Goal: Transaction & Acquisition: Purchase product/service

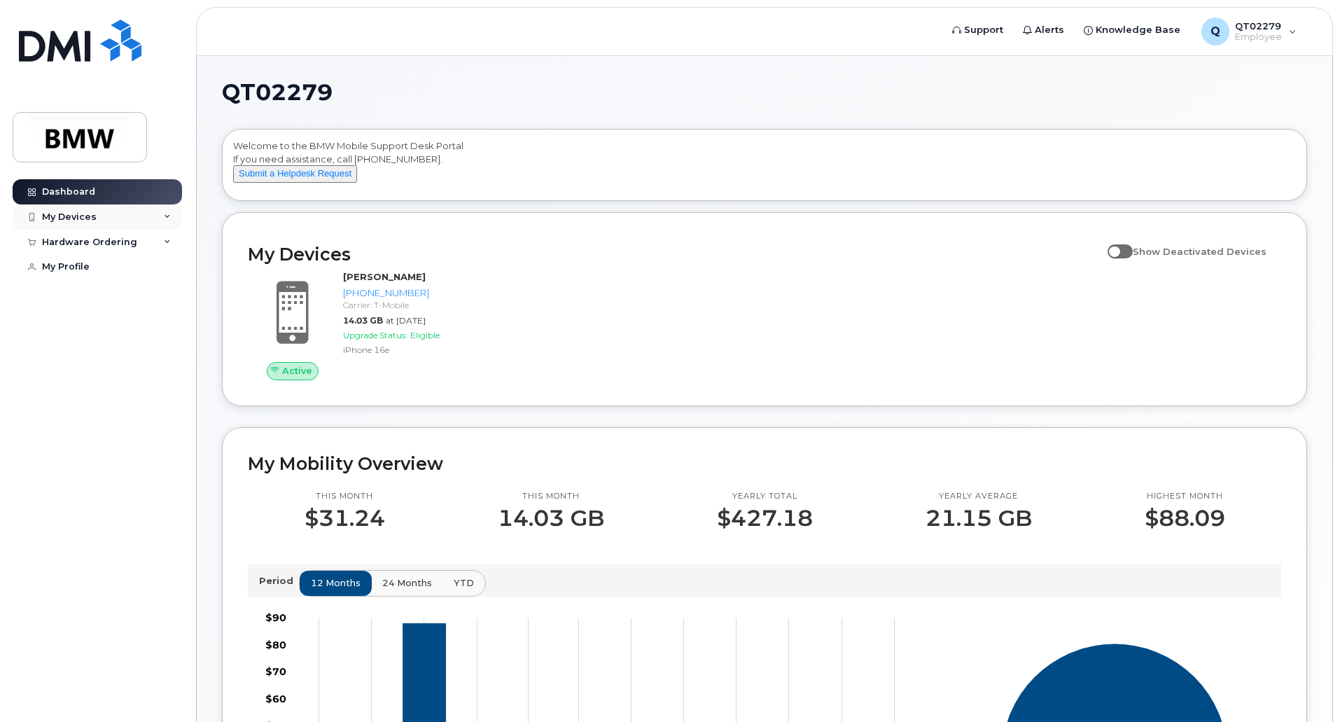
click at [174, 218] on div "My Devices" at bounding box center [97, 217] width 169 height 25
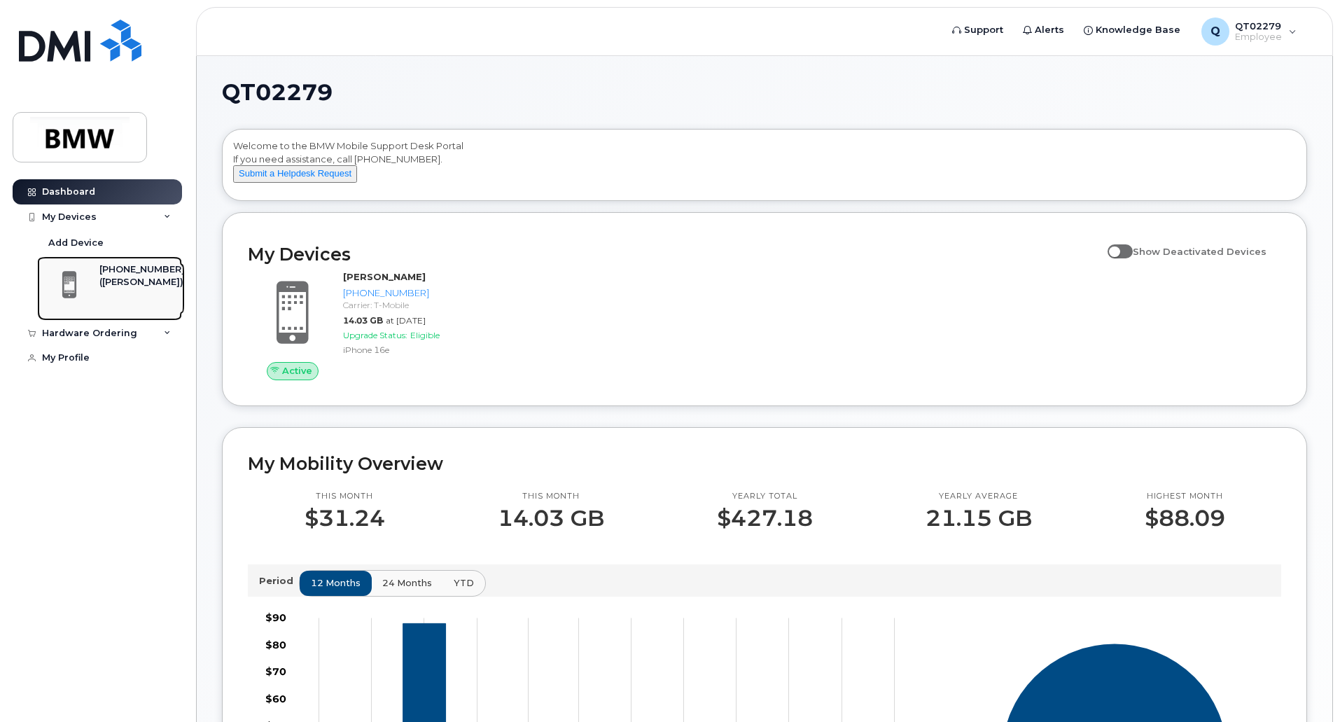
click at [152, 282] on div "([PERSON_NAME])" at bounding box center [141, 282] width 85 height 13
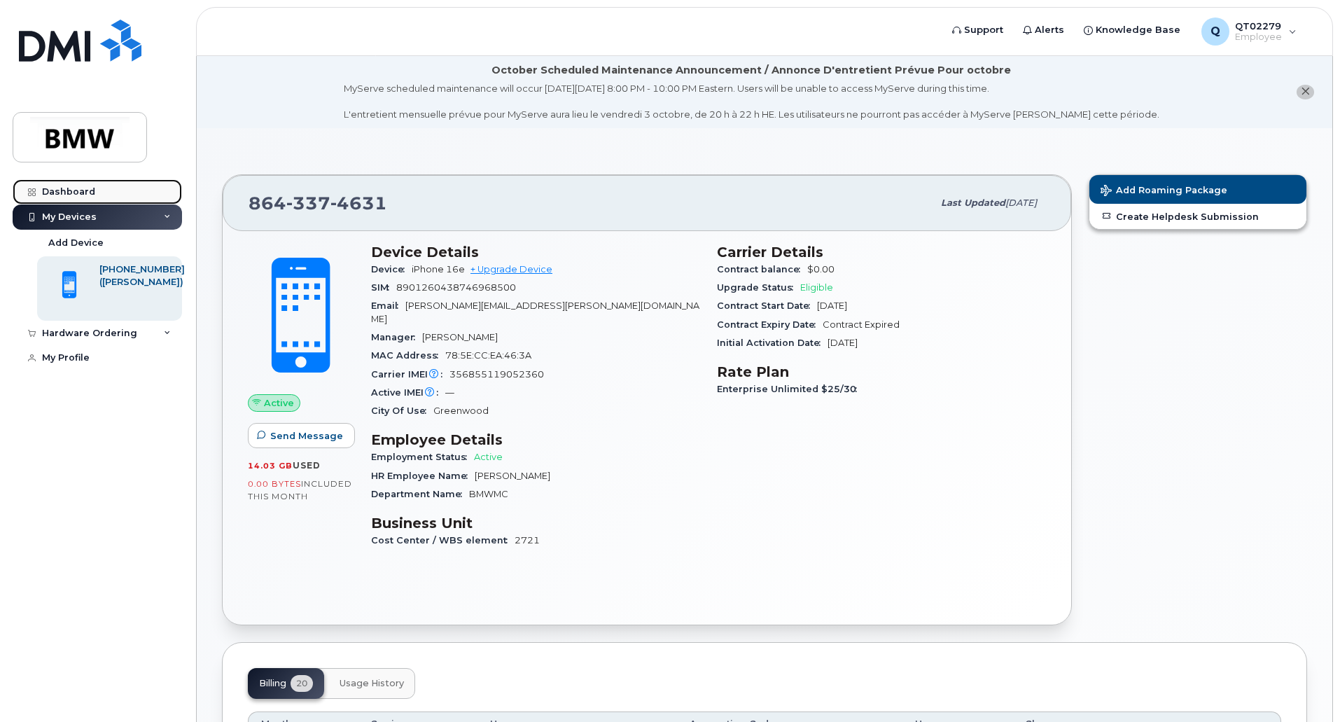
click at [60, 188] on div "Dashboard" at bounding box center [68, 191] width 53 height 11
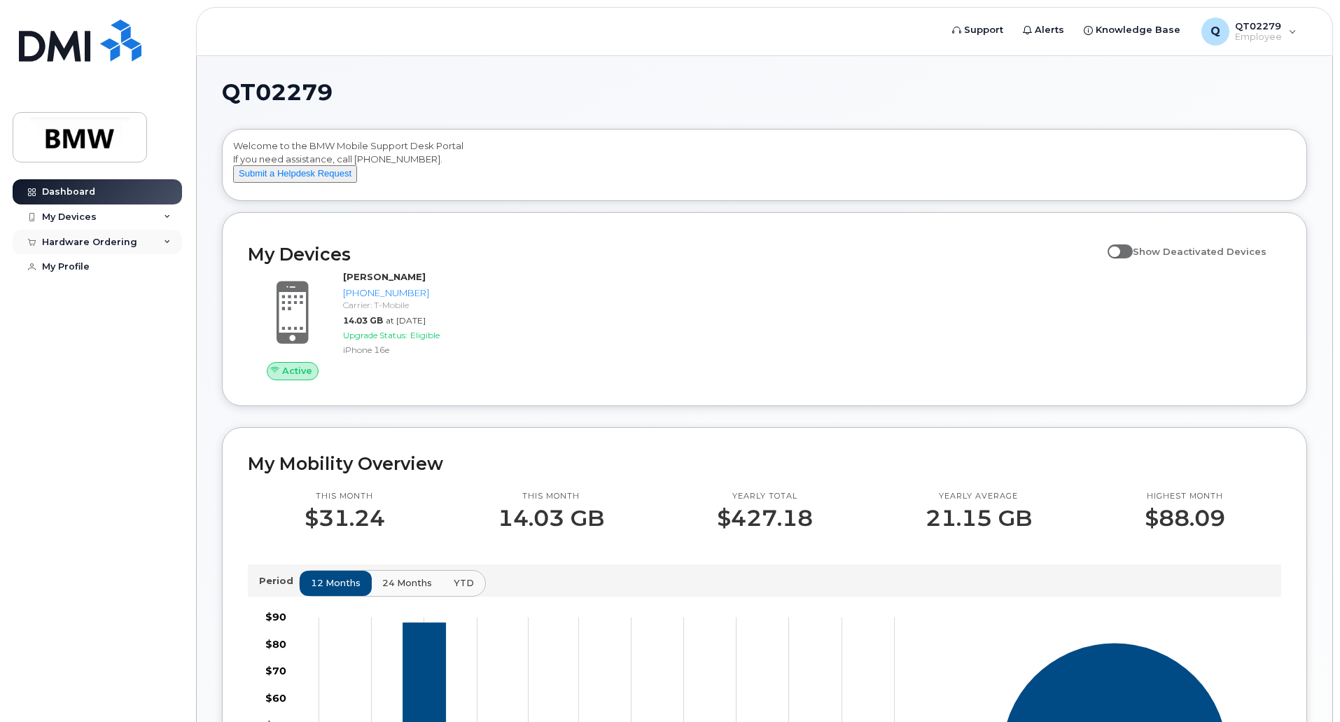
click at [166, 244] on icon at bounding box center [167, 242] width 7 height 7
click at [1111, 28] on span "Knowledge Base" at bounding box center [1138, 30] width 85 height 14
click at [168, 216] on icon at bounding box center [167, 217] width 7 height 7
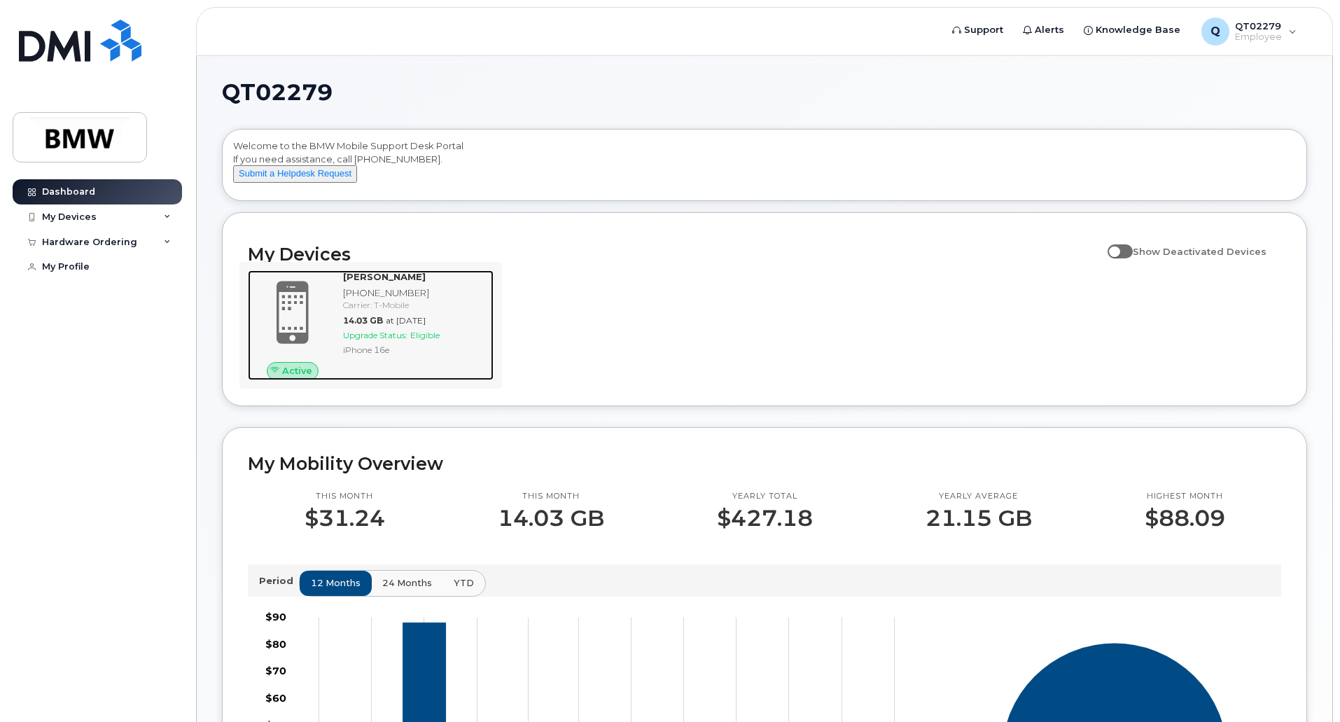
click at [314, 315] on span at bounding box center [292, 312] width 67 height 71
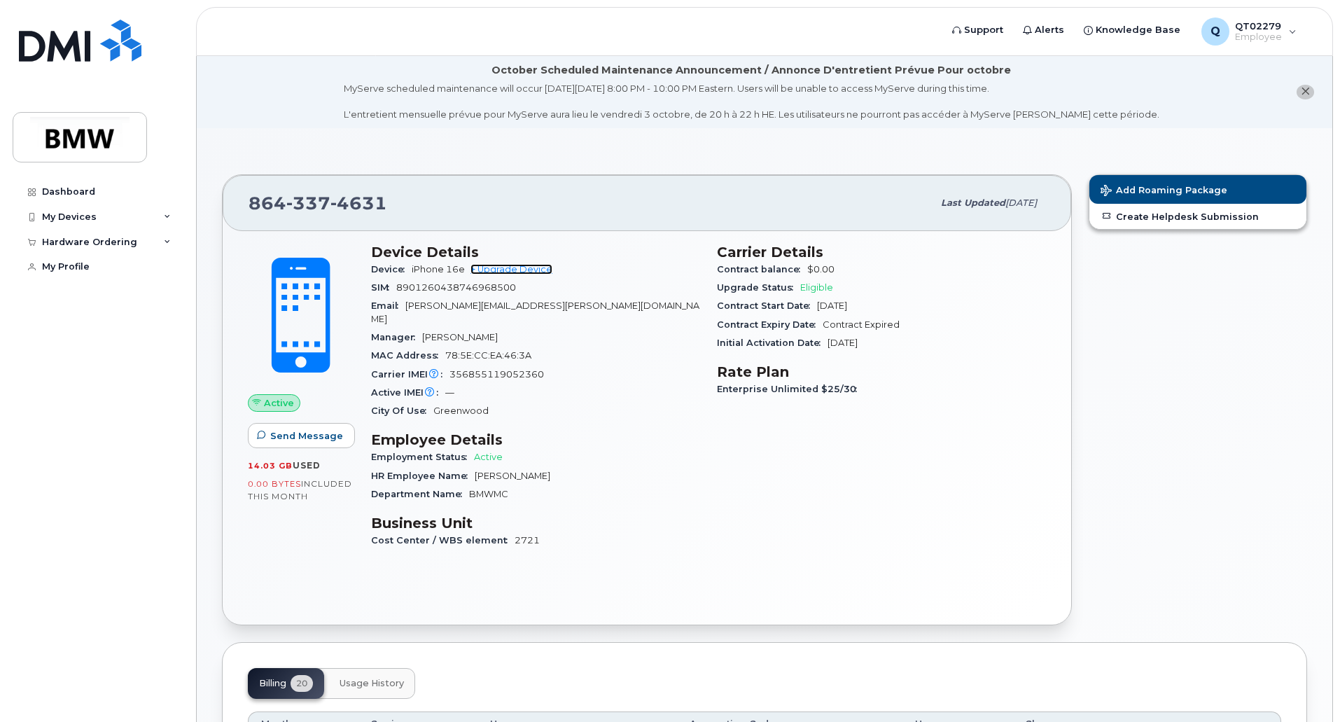
click at [515, 270] on link "+ Upgrade Device" at bounding box center [512, 269] width 82 height 11
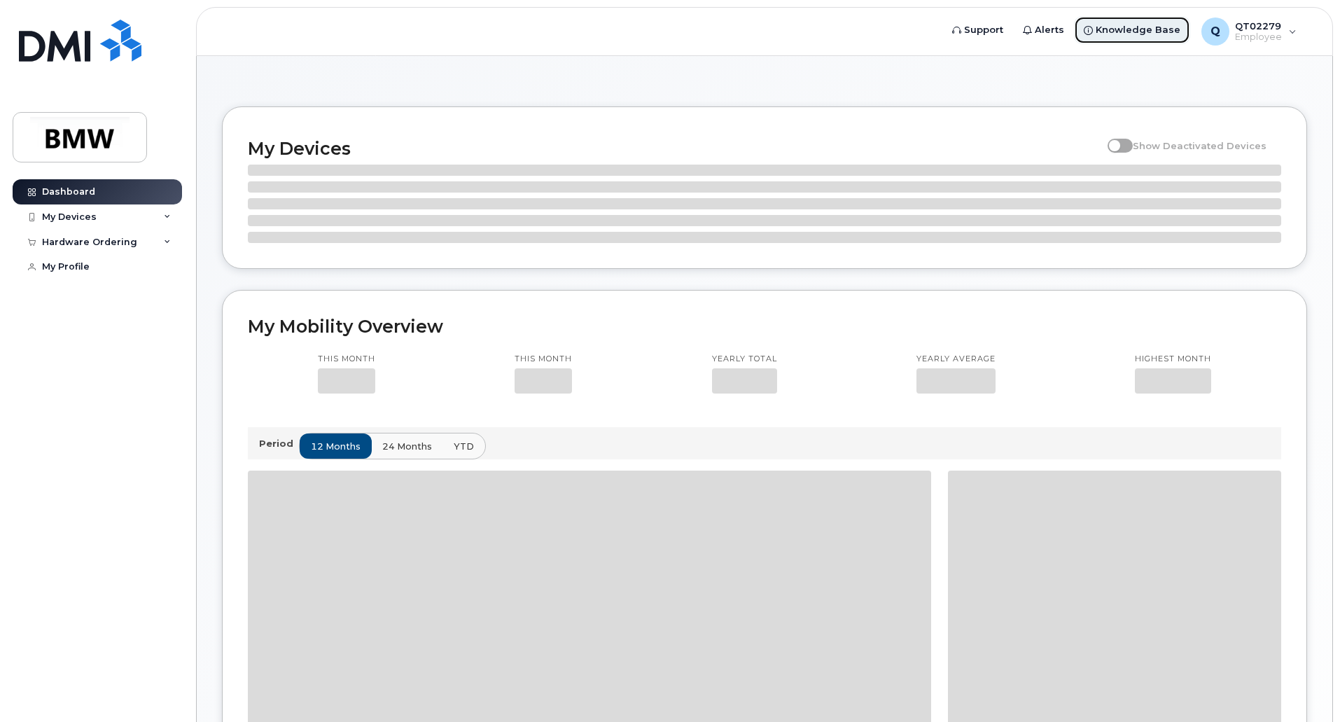
click at [1139, 29] on span "Knowledge Base" at bounding box center [1138, 30] width 85 height 14
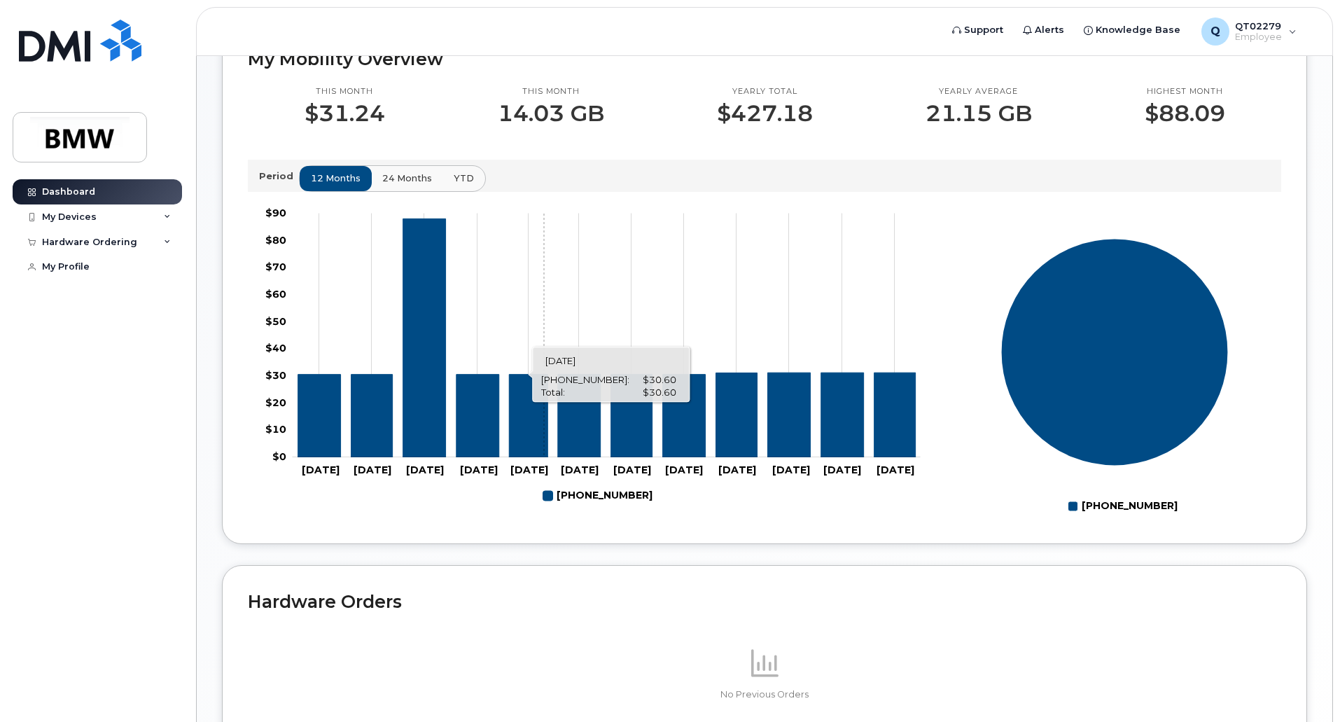
scroll to position [408, 0]
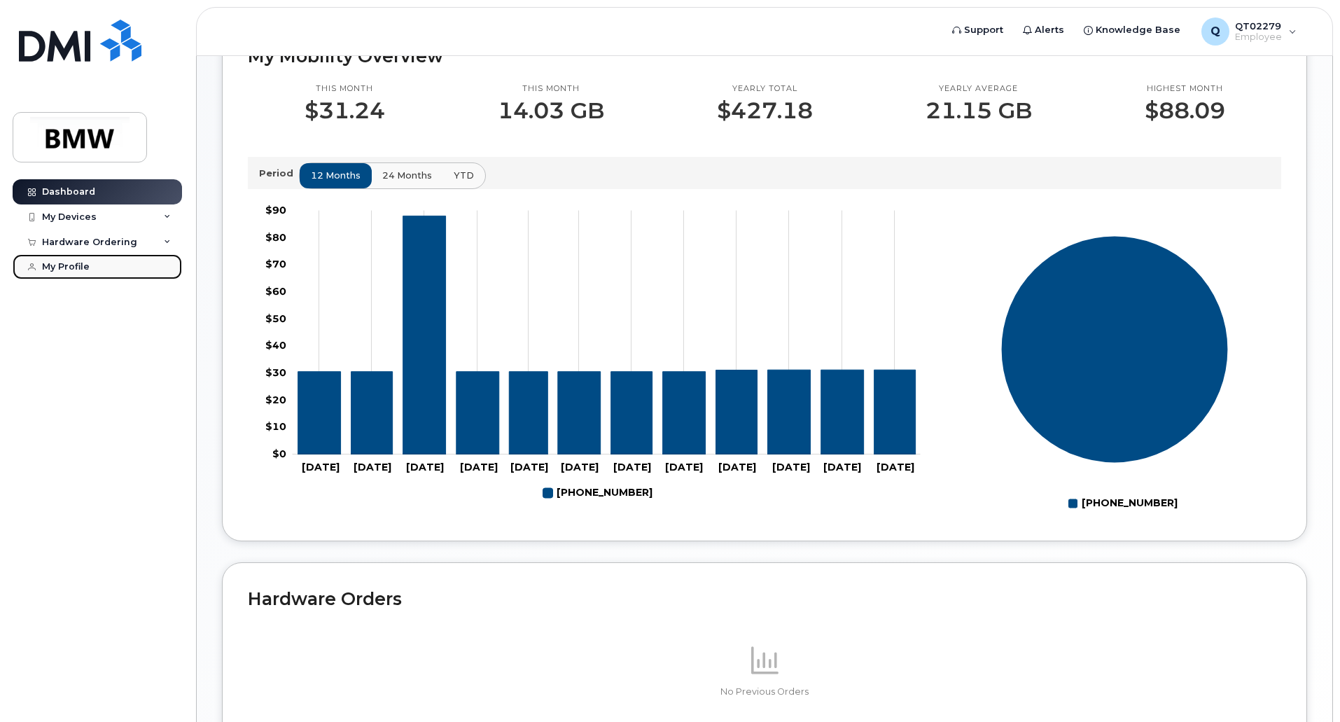
click at [62, 263] on div "My Profile" at bounding box center [66, 266] width 48 height 11
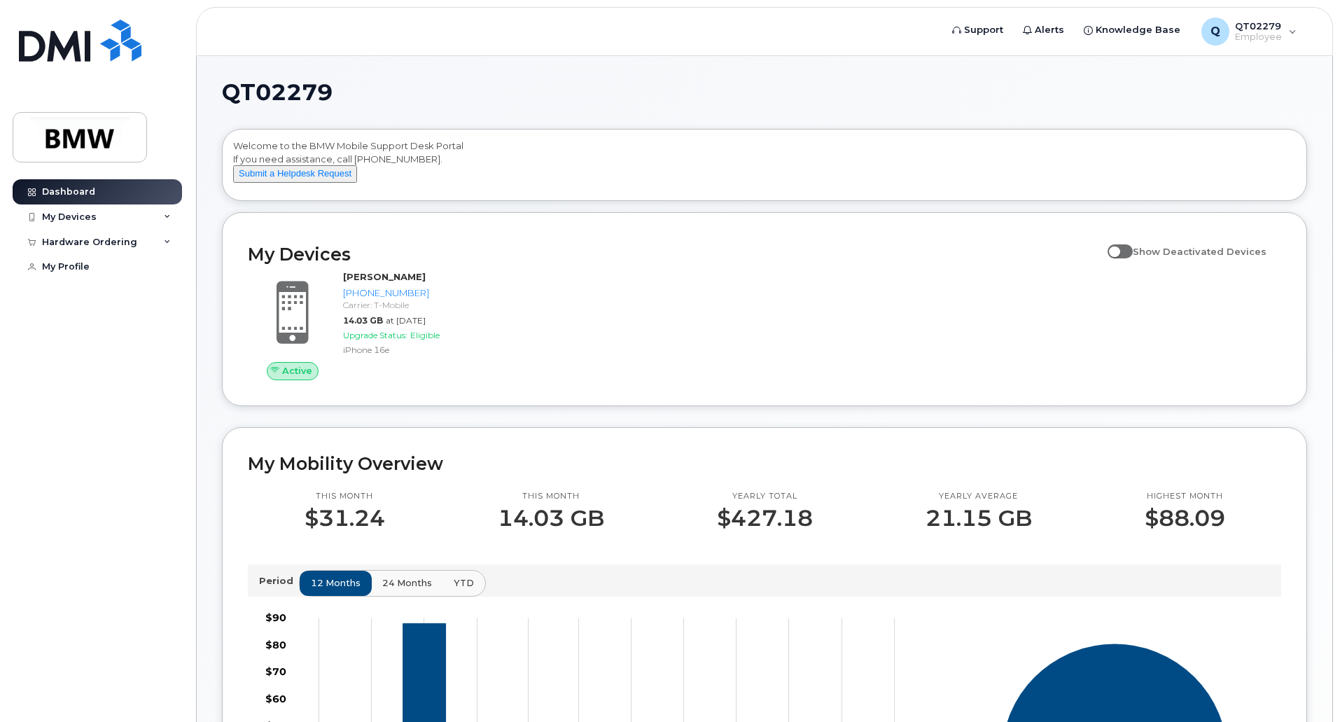
click at [907, 179] on div "Welcome to the BMW Mobile Support Desk Portal If you need assistance, call 800-…" at bounding box center [764, 167] width 1063 height 56
click at [314, 183] on button "Submit a Helpdesk Request" at bounding box center [295, 174] width 124 height 18
click at [993, 30] on span "Support" at bounding box center [983, 30] width 39 height 14
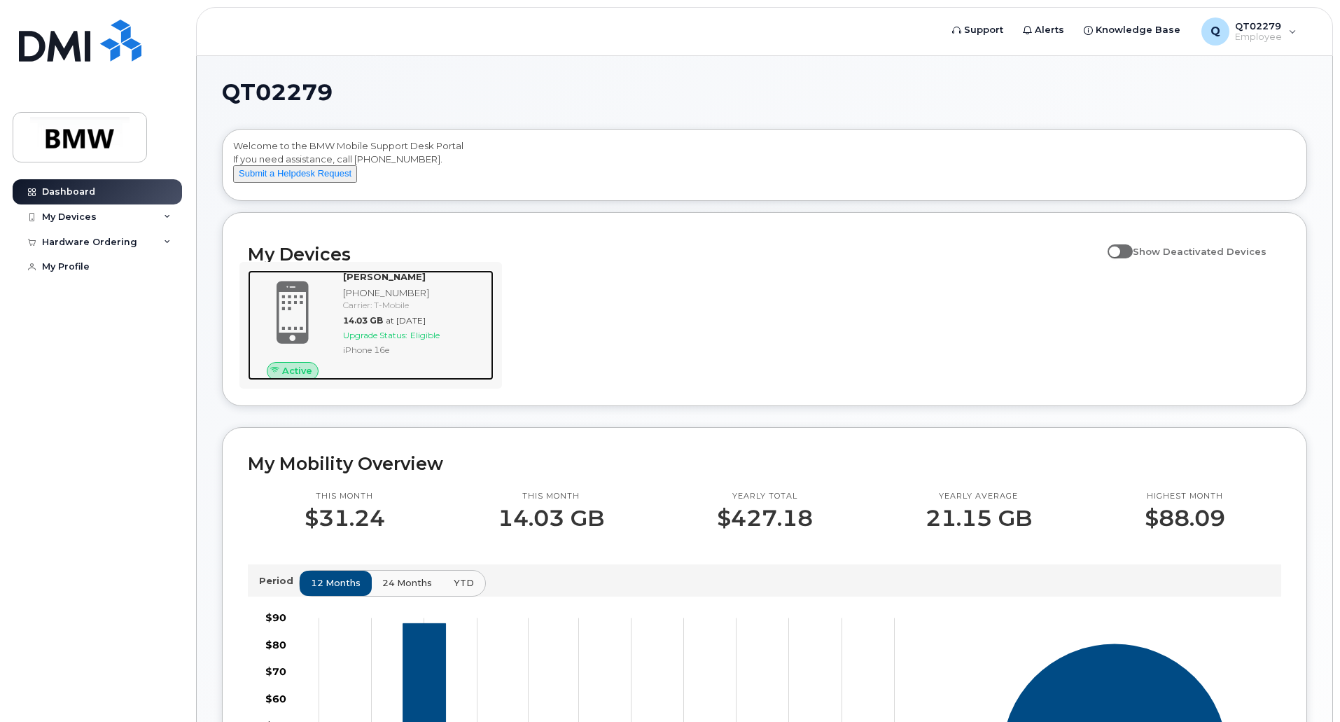
click at [366, 300] on div "[PHONE_NUMBER]" at bounding box center [415, 292] width 145 height 13
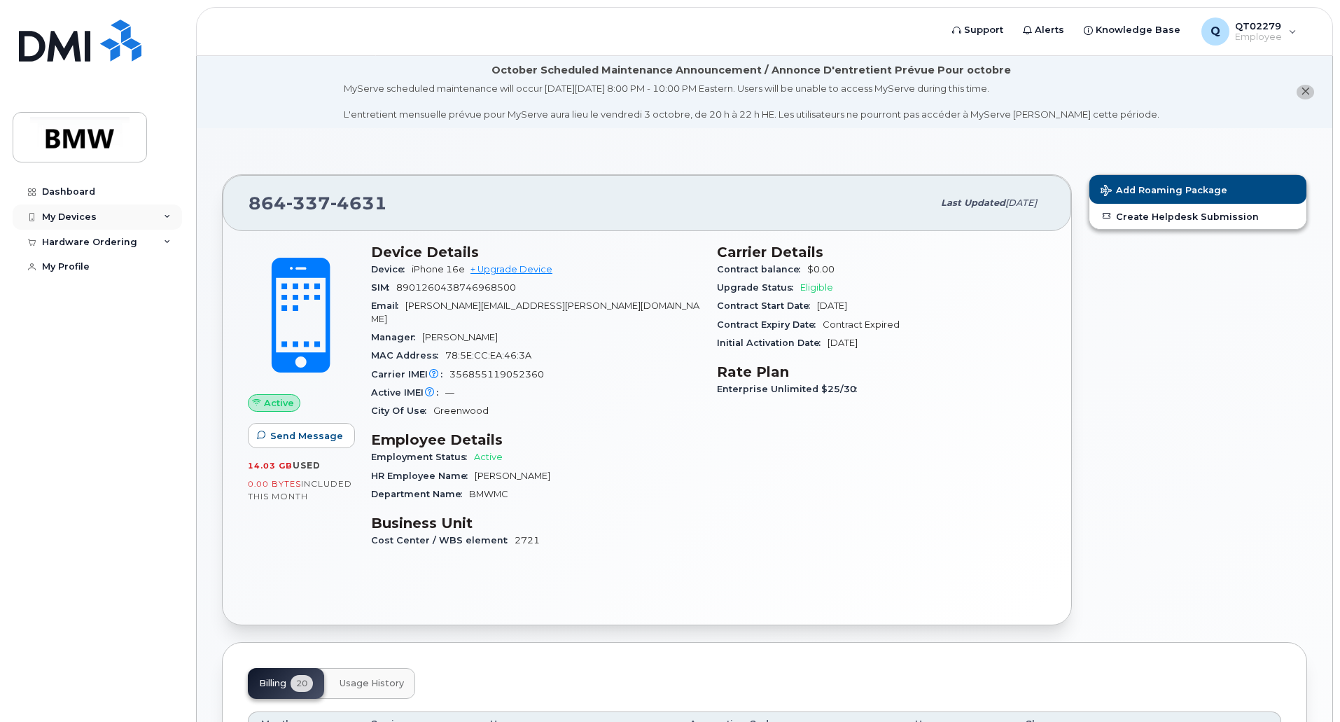
click at [67, 213] on div "My Devices" at bounding box center [69, 217] width 55 height 11
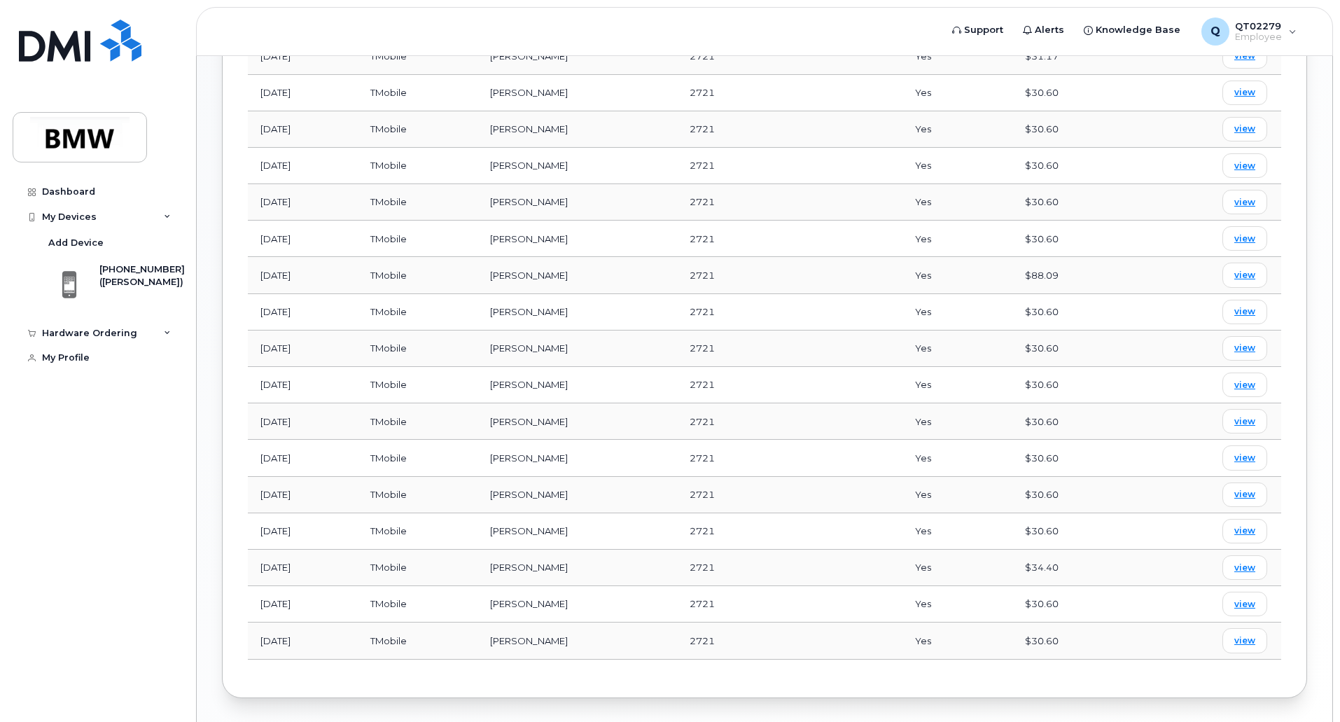
scroll to position [841, 0]
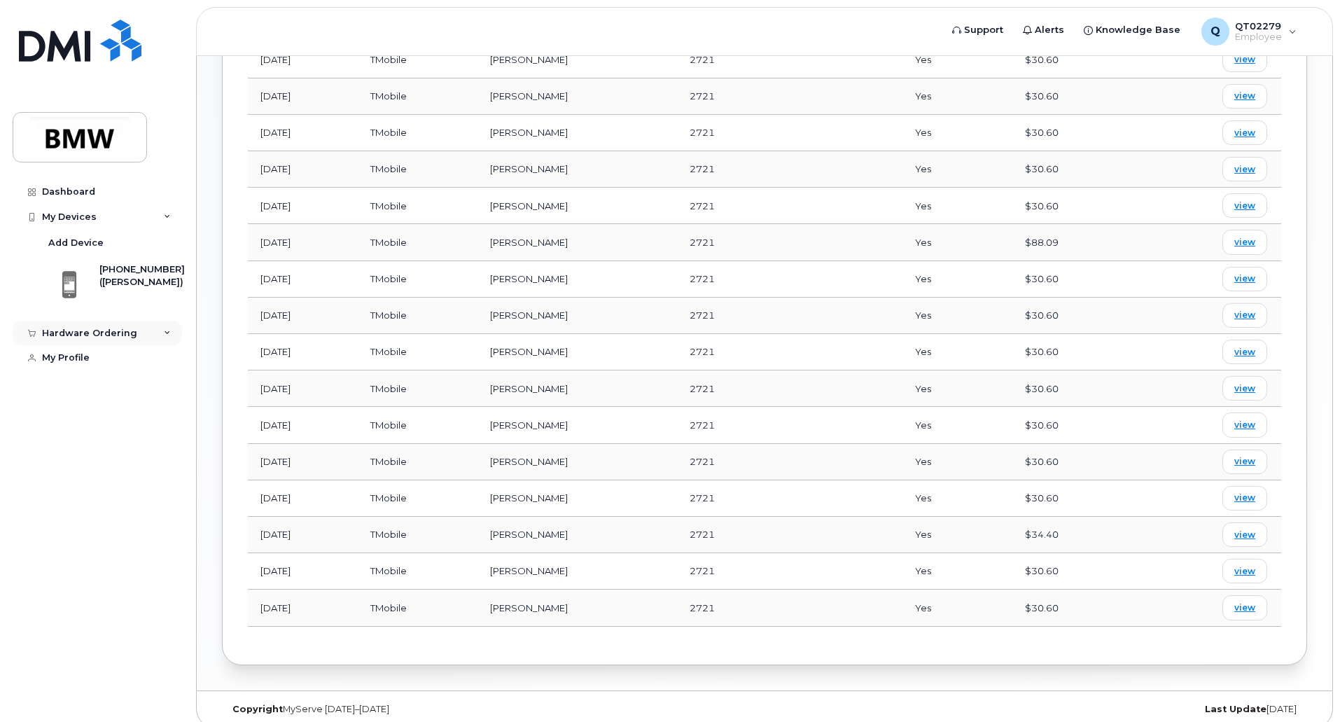
click at [169, 333] on icon at bounding box center [167, 333] width 7 height 7
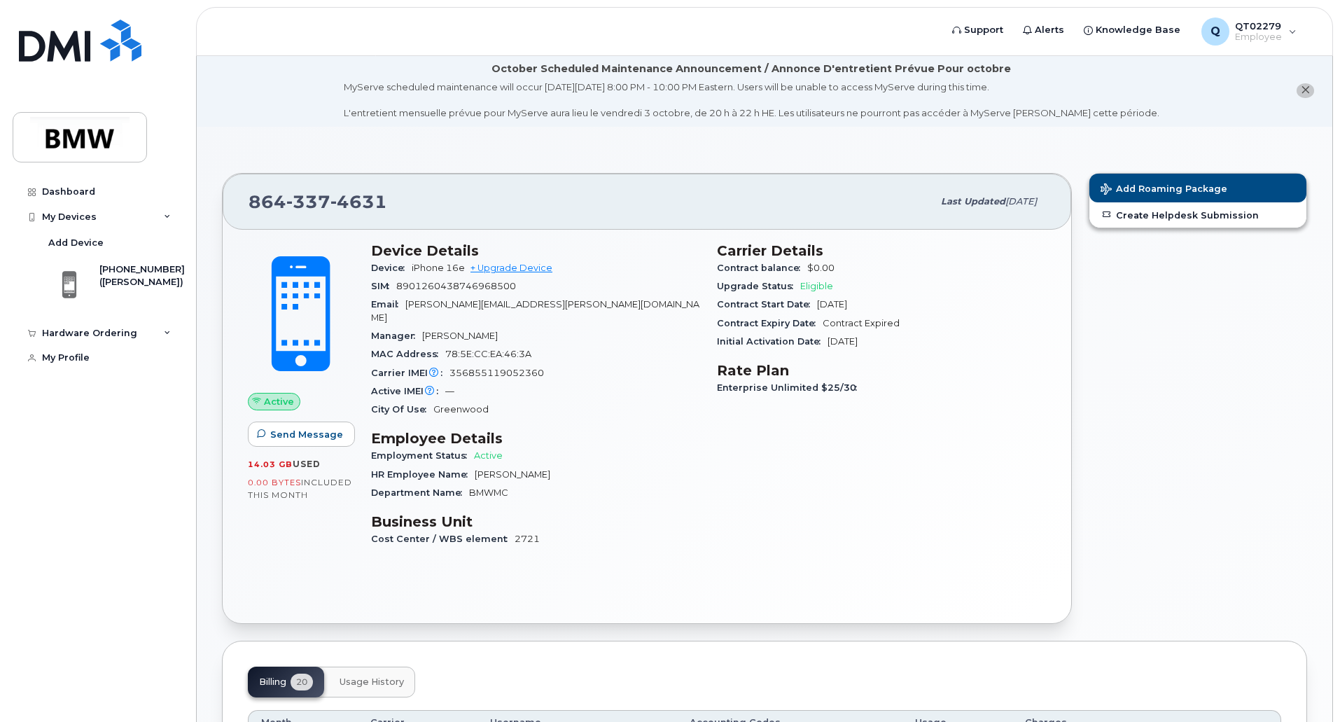
scroll to position [1, 0]
click at [520, 270] on link "+ Upgrade Device" at bounding box center [512, 268] width 82 height 11
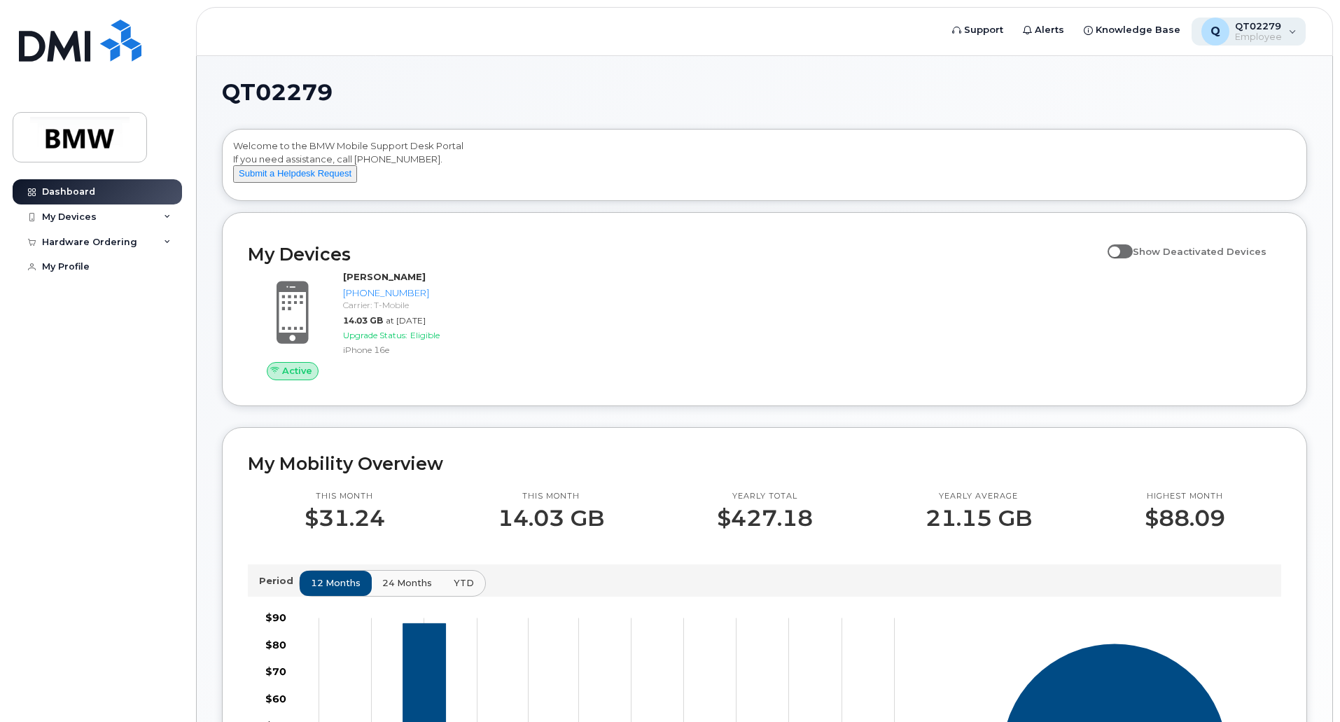
click at [1294, 29] on div "Q QT02279 Employee" at bounding box center [1249, 32] width 115 height 28
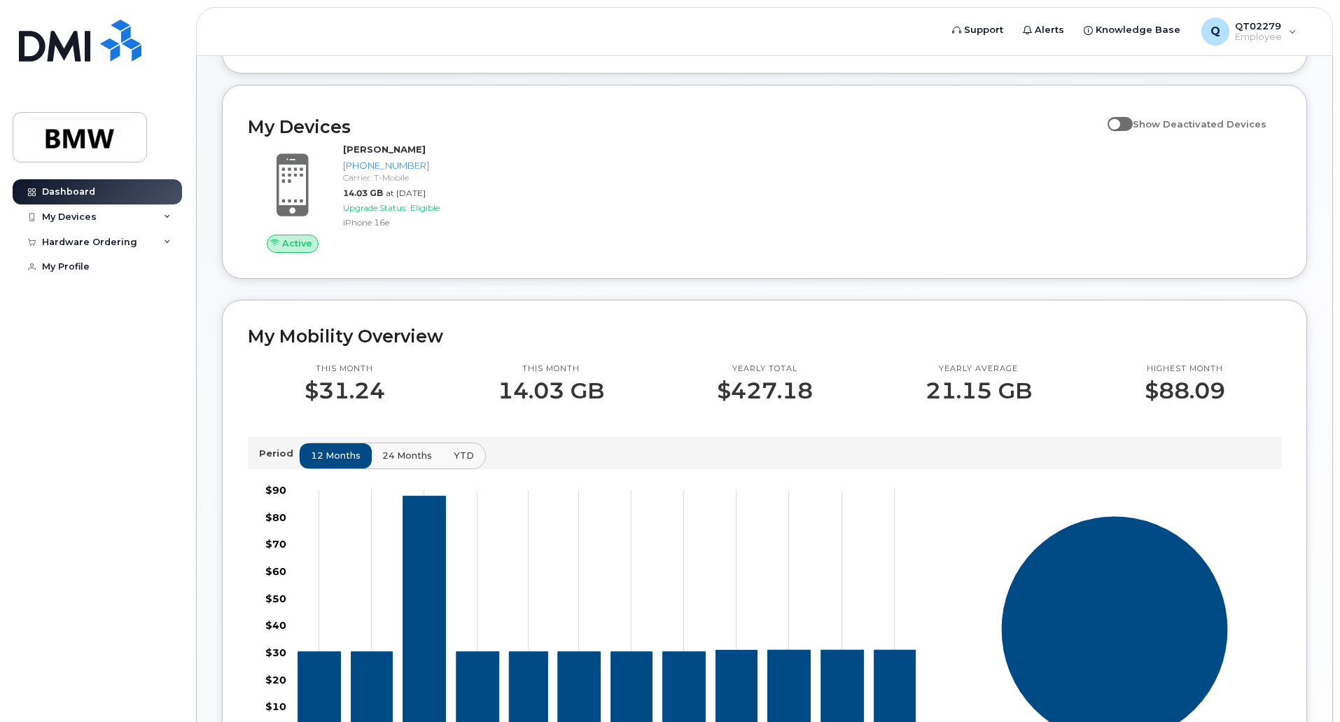
scroll to position [57, 0]
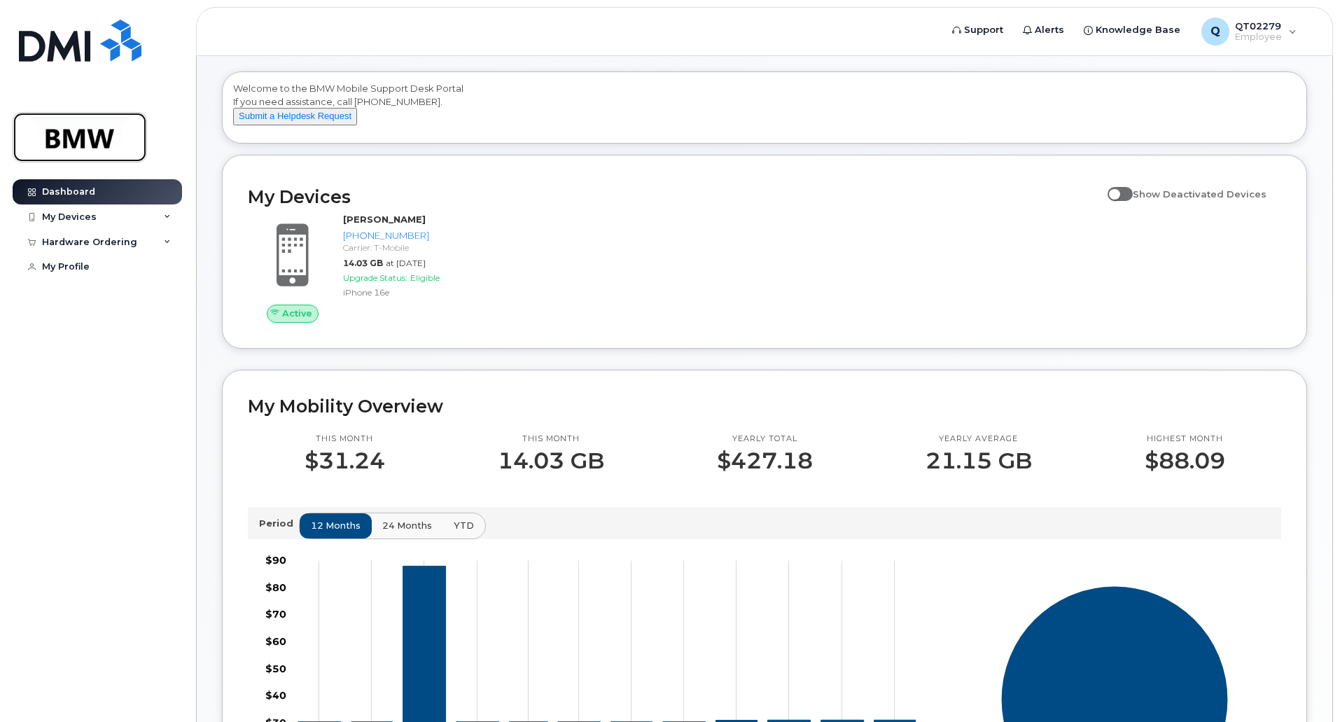
click at [88, 136] on img at bounding box center [80, 137] width 108 height 41
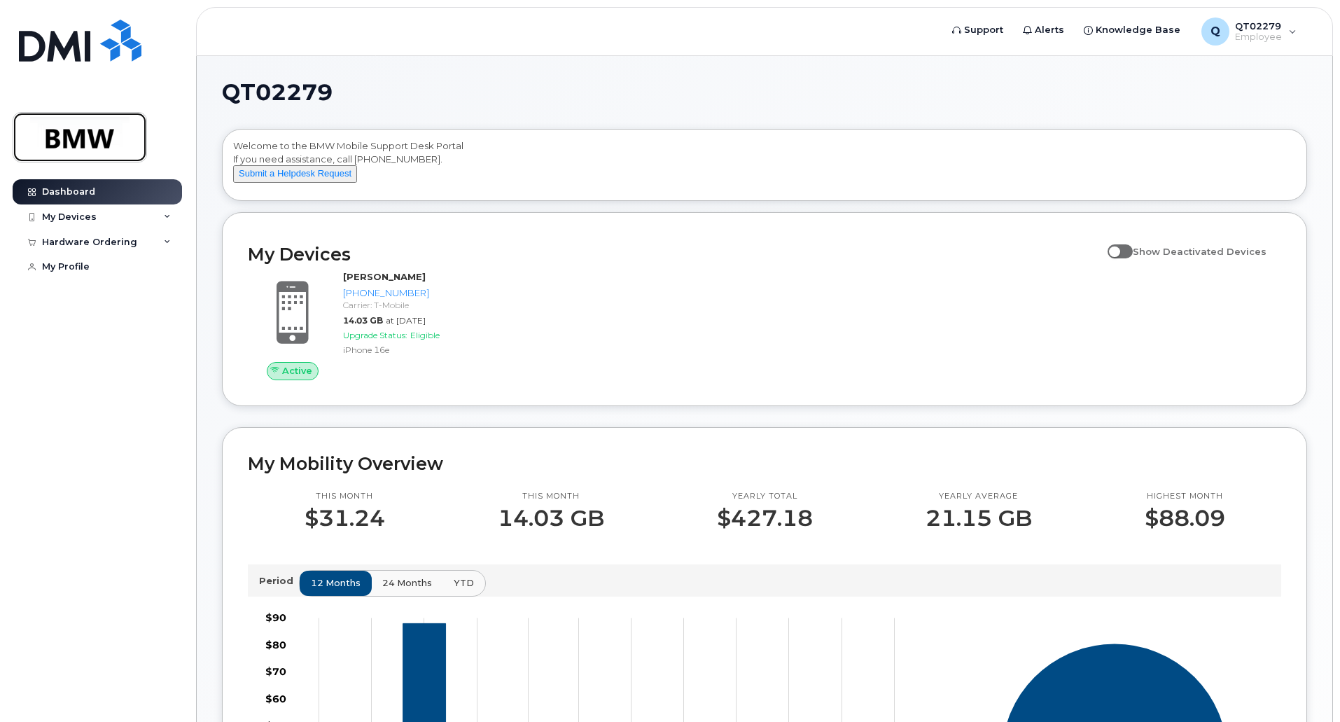
click at [83, 146] on img at bounding box center [80, 137] width 108 height 41
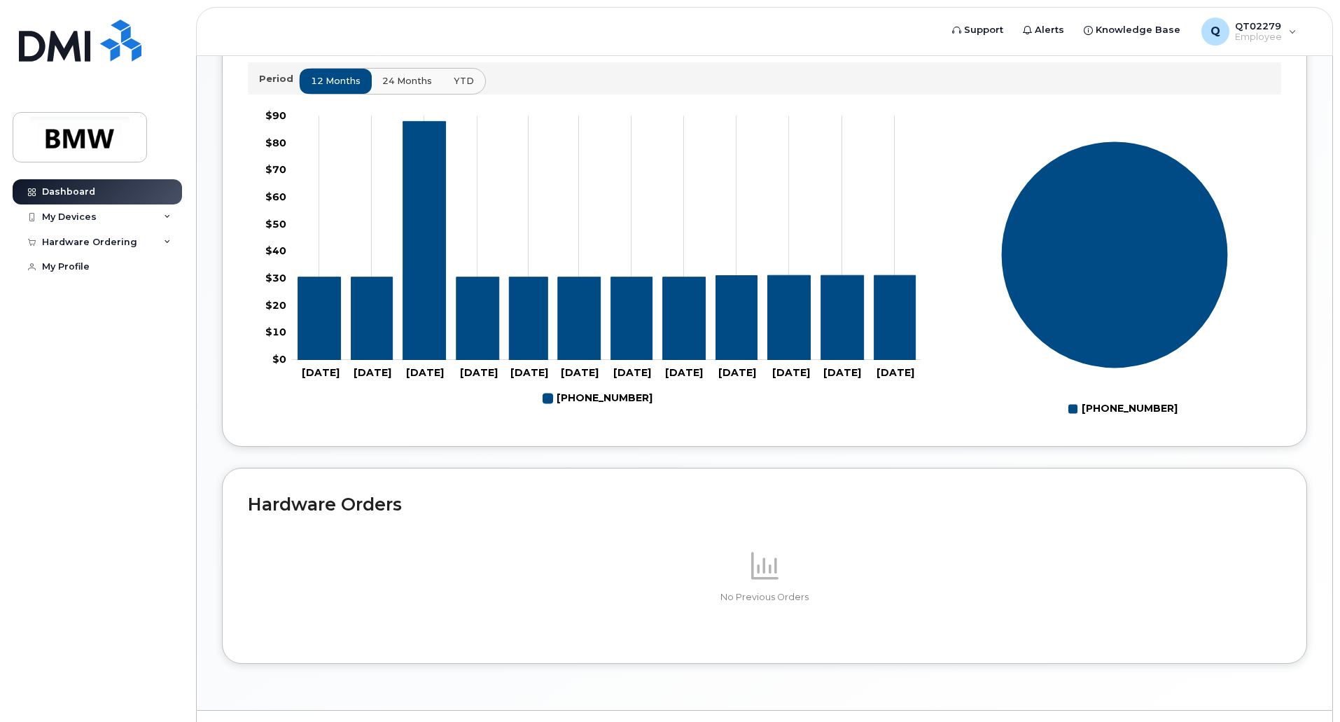
scroll to position [478, 0]
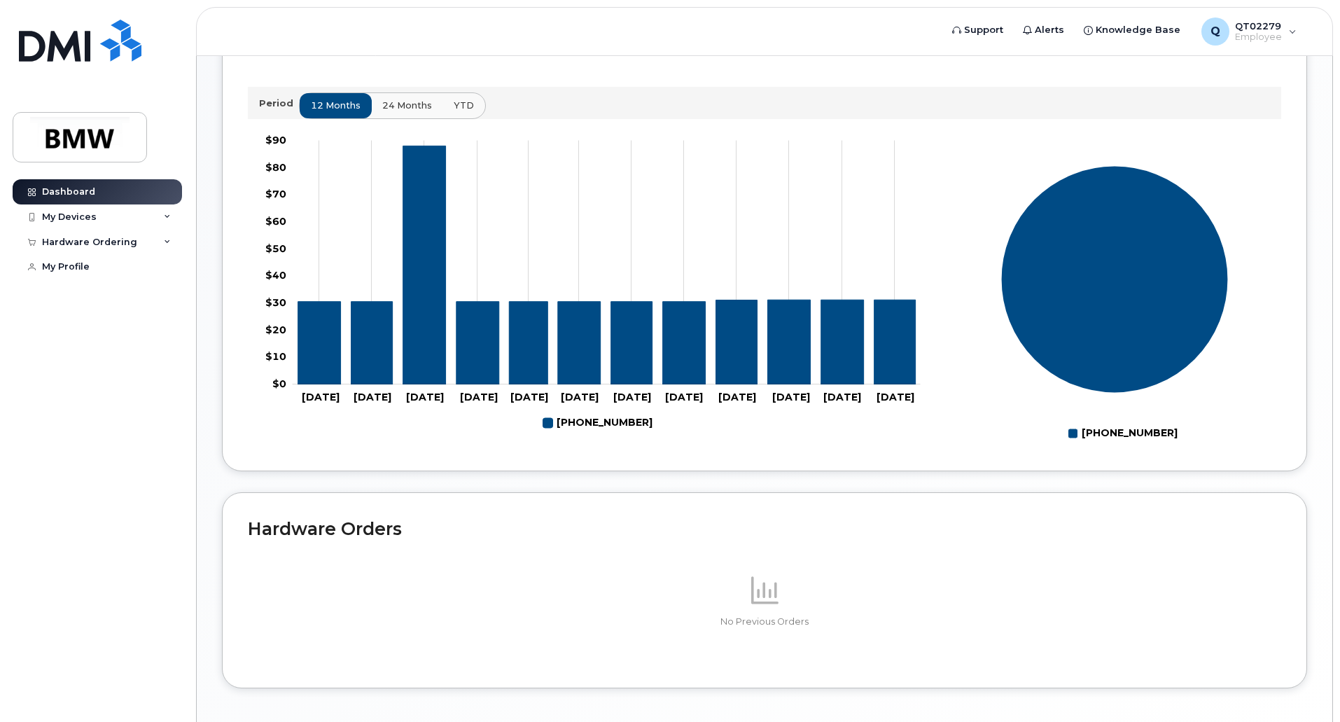
click at [943, 539] on h2 "Hardware Orders" at bounding box center [765, 528] width 1034 height 21
click at [968, 536] on h2 "Hardware Orders" at bounding box center [765, 528] width 1034 height 21
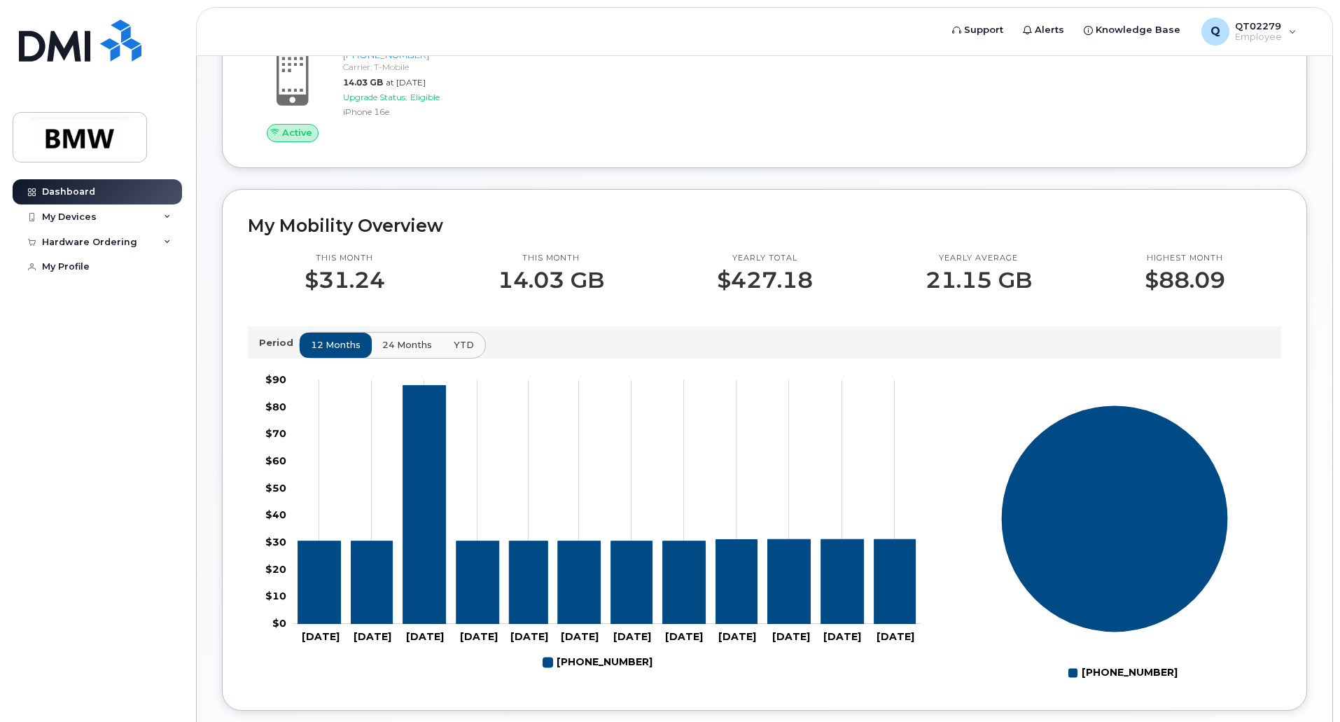
scroll to position [197, 0]
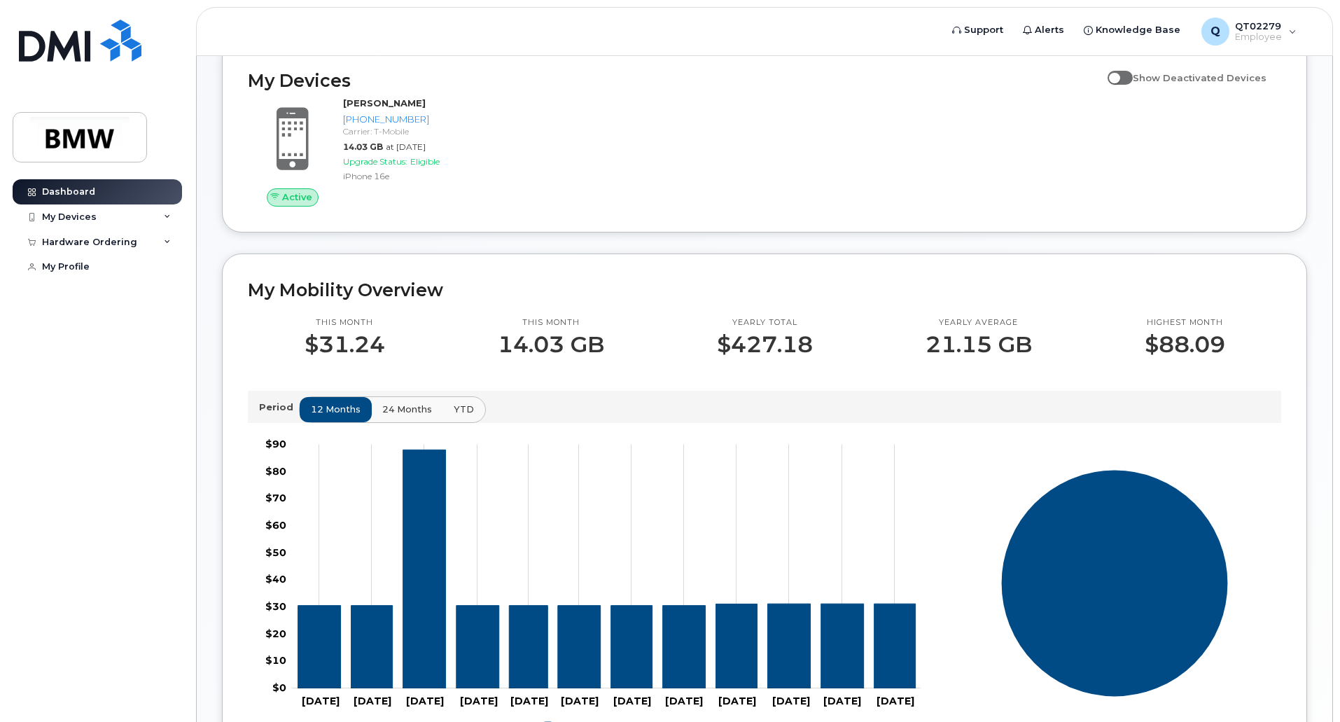
scroll to position [127, 0]
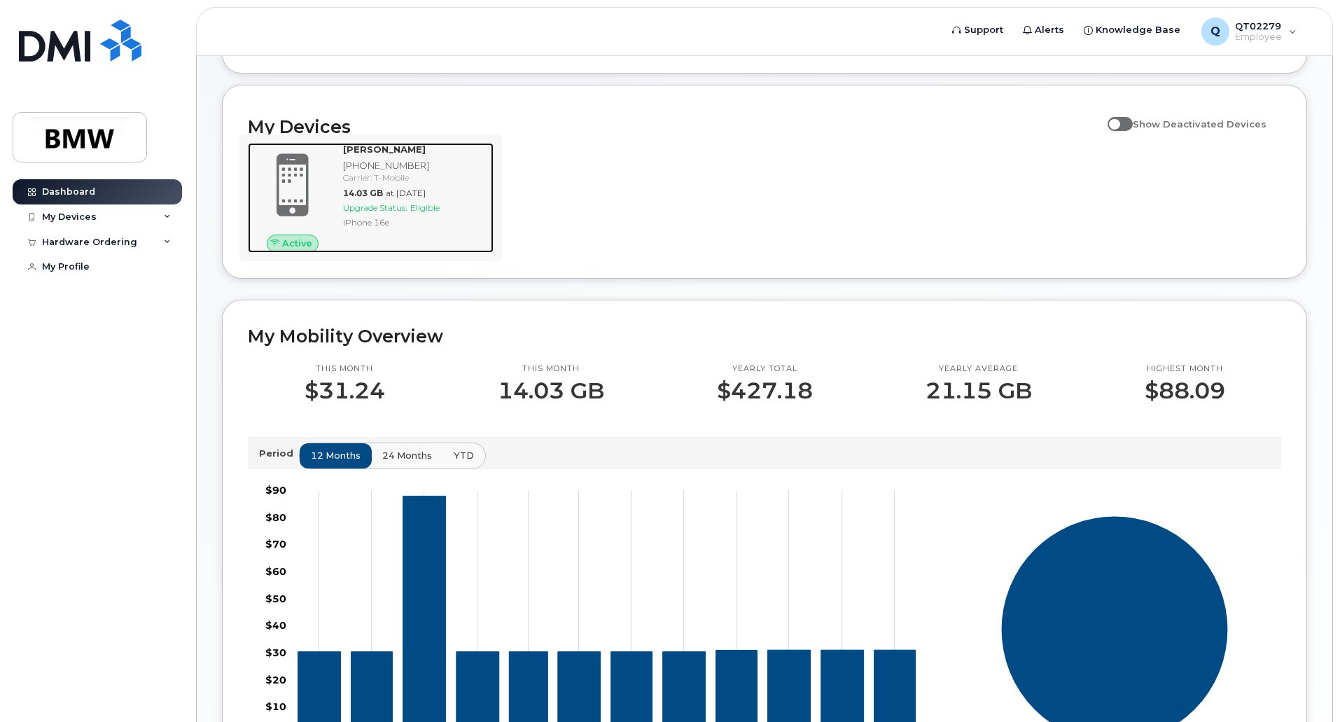
click at [346, 183] on div "Carrier: T-Mobile" at bounding box center [415, 178] width 145 height 12
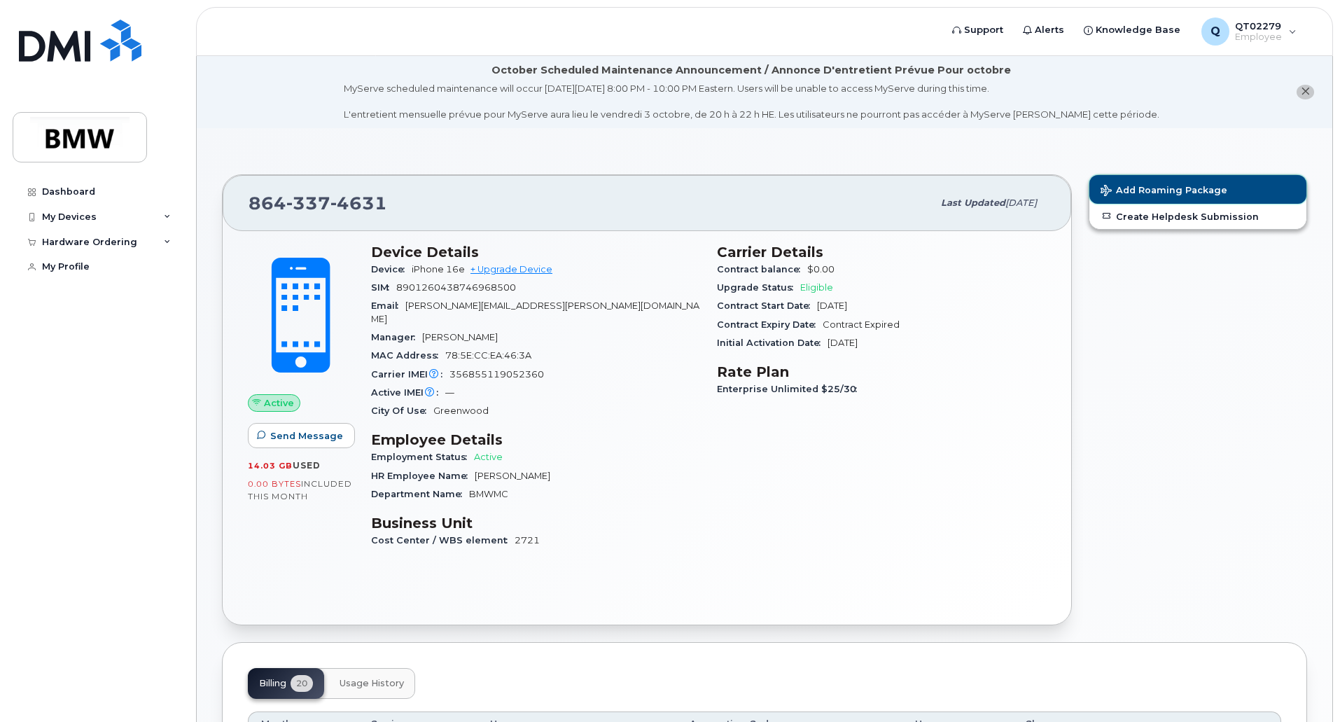
click at [1135, 187] on span "Add Roaming Package" at bounding box center [1164, 191] width 127 height 13
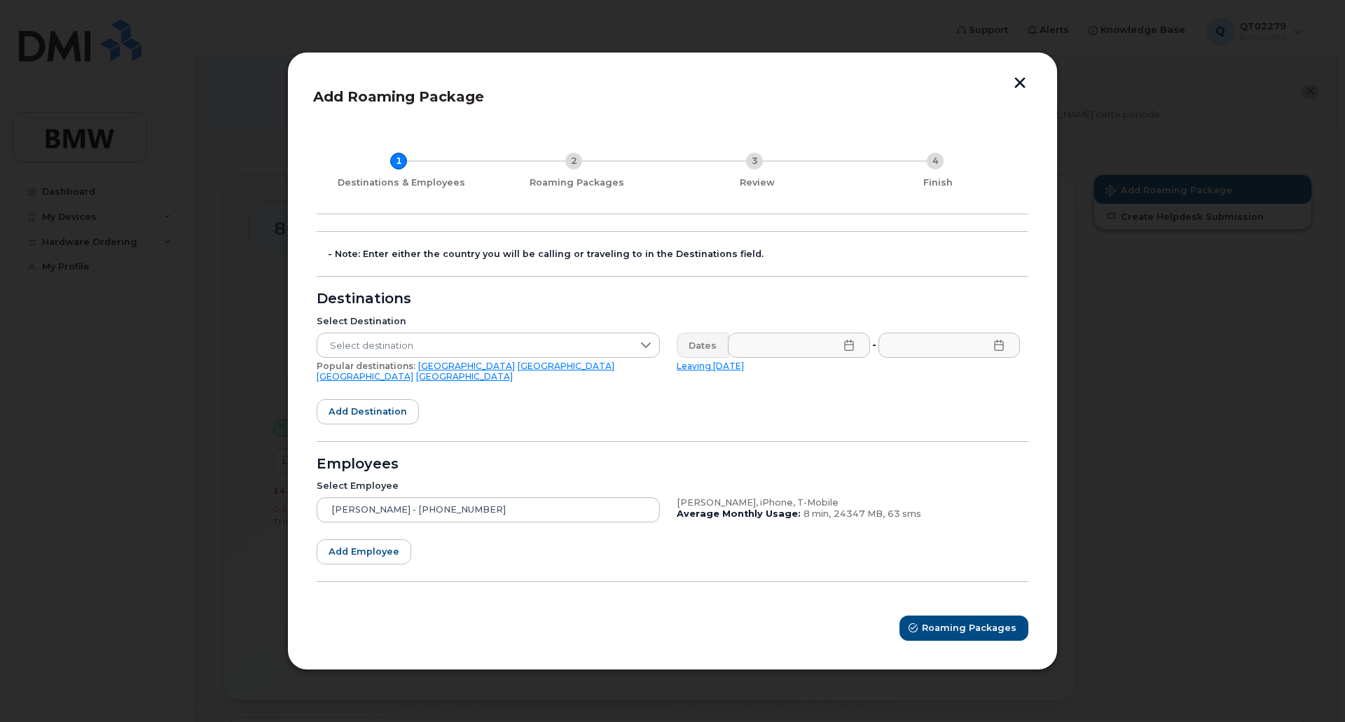
click at [1026, 97] on header "Add Roaming Package" at bounding box center [672, 101] width 719 height 46
click at [1023, 85] on button "button" at bounding box center [1019, 84] width 21 height 15
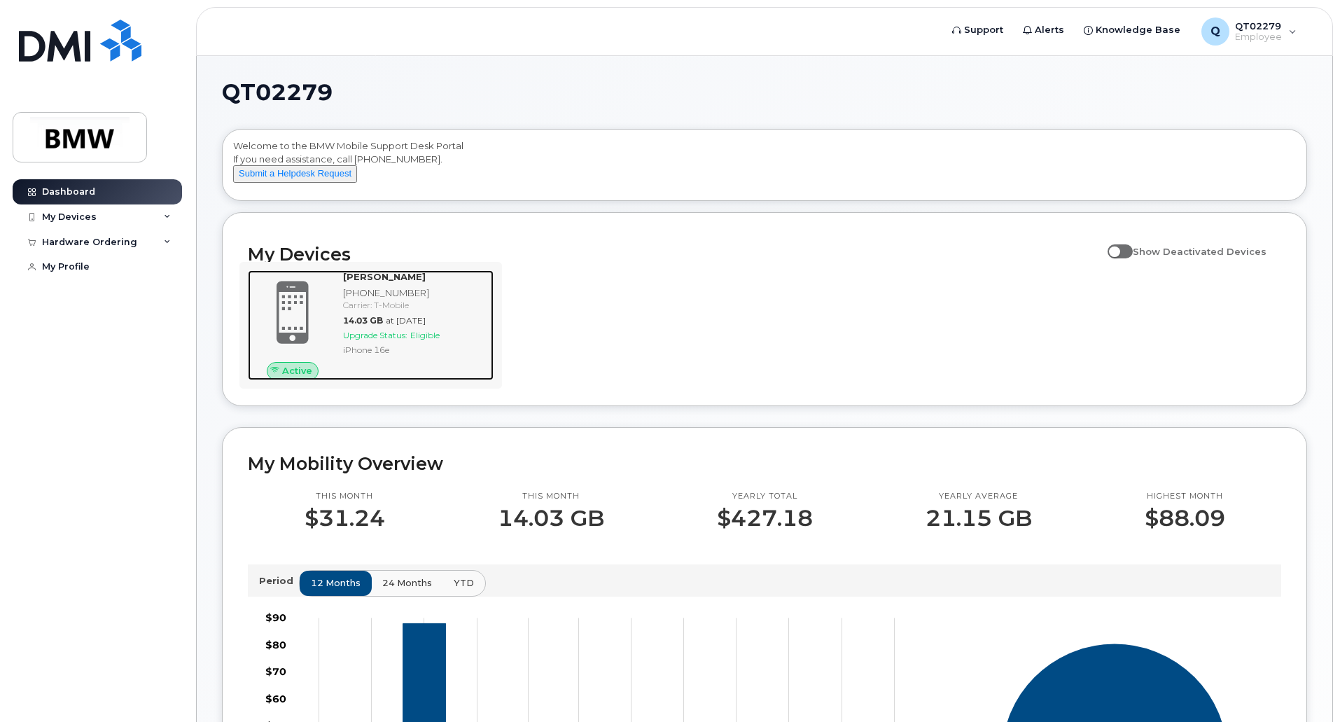
click at [398, 340] on span "Upgrade Status:" at bounding box center [375, 335] width 64 height 11
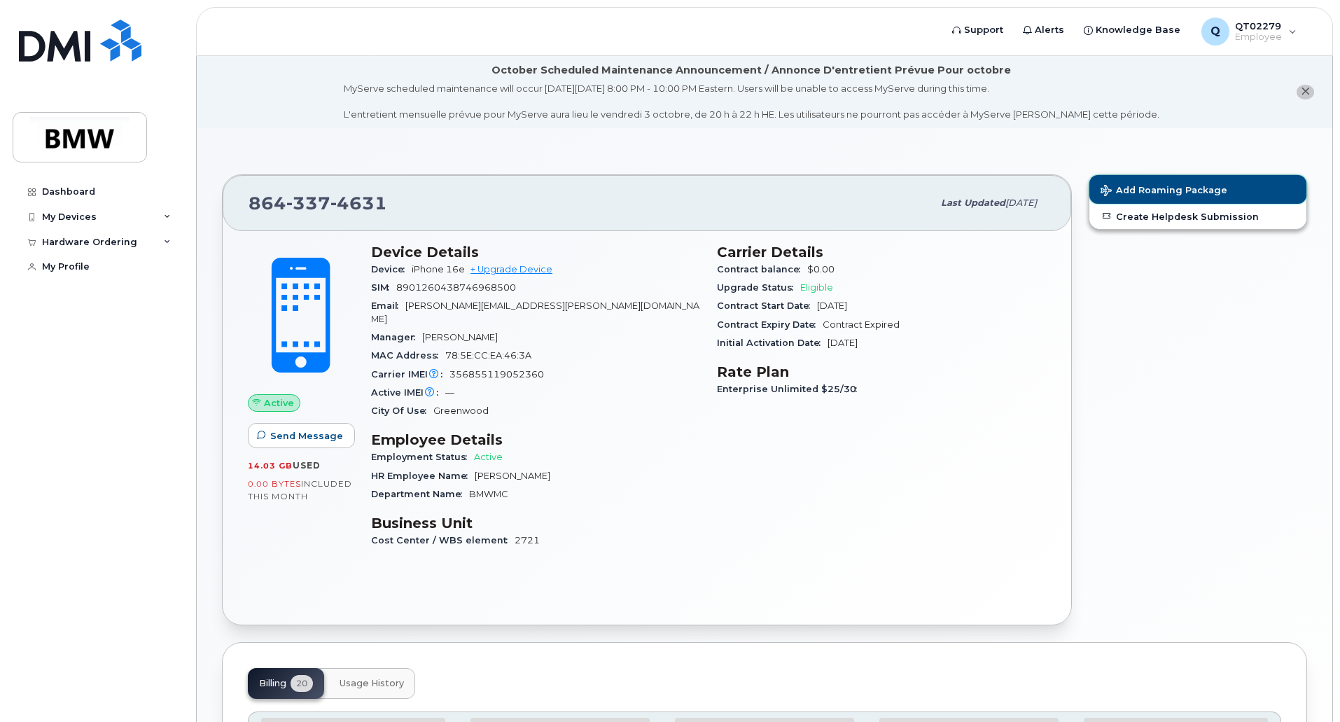
click at [1149, 190] on span "Add Roaming Package" at bounding box center [1164, 191] width 127 height 13
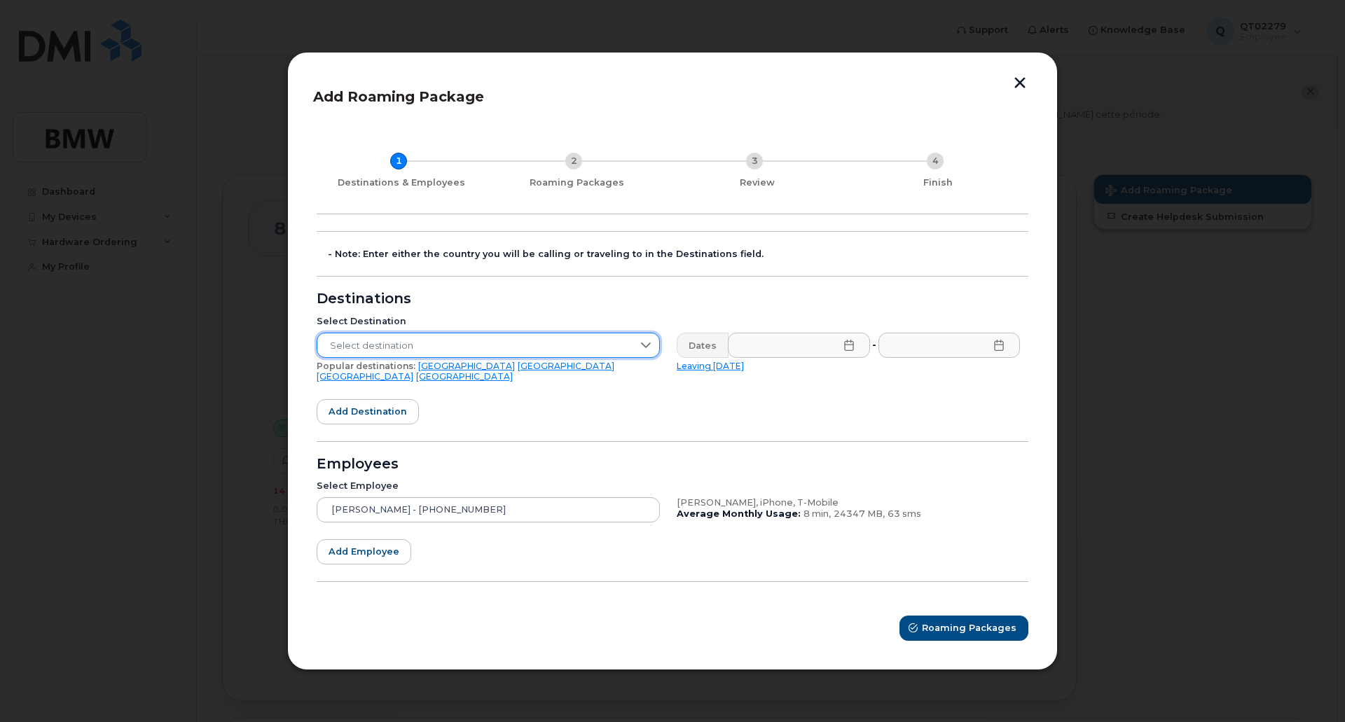
click at [482, 348] on span "Select destination" at bounding box center [474, 345] width 315 height 25
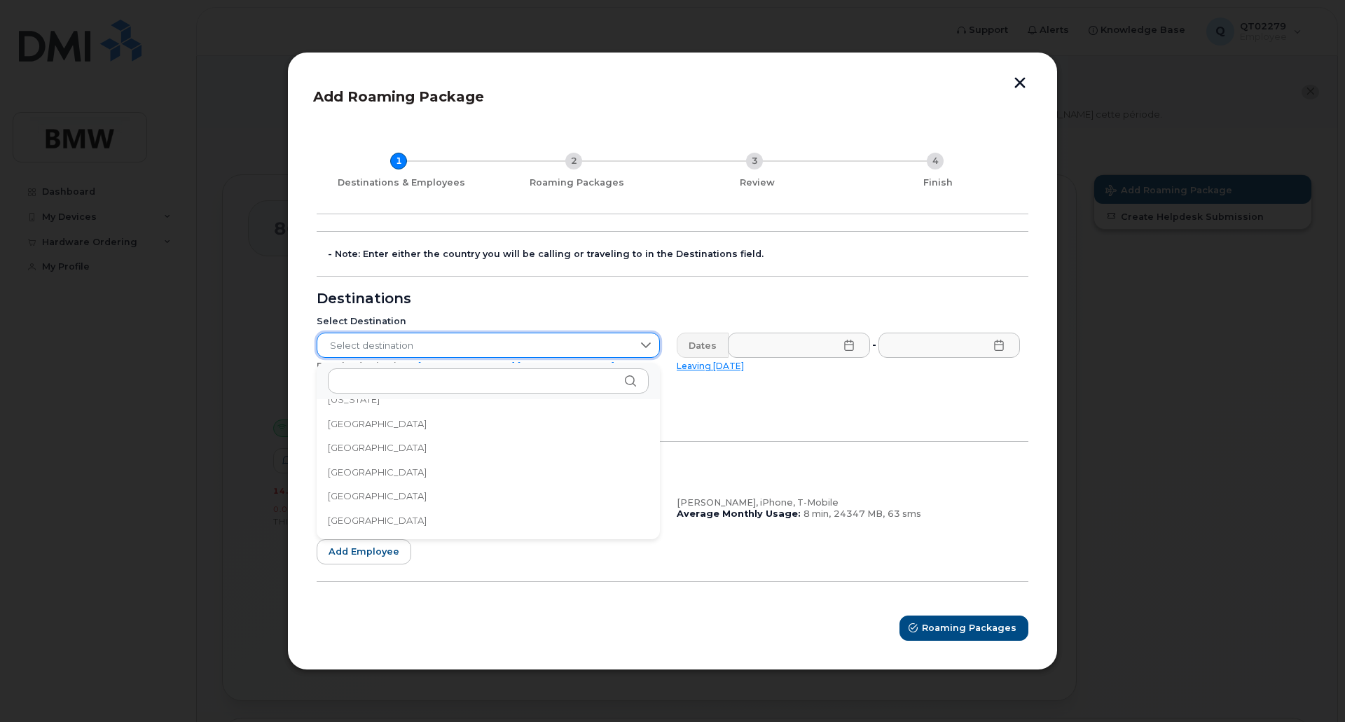
scroll to position [1751, 0]
click at [374, 463] on li "Germany" at bounding box center [488, 457] width 343 height 25
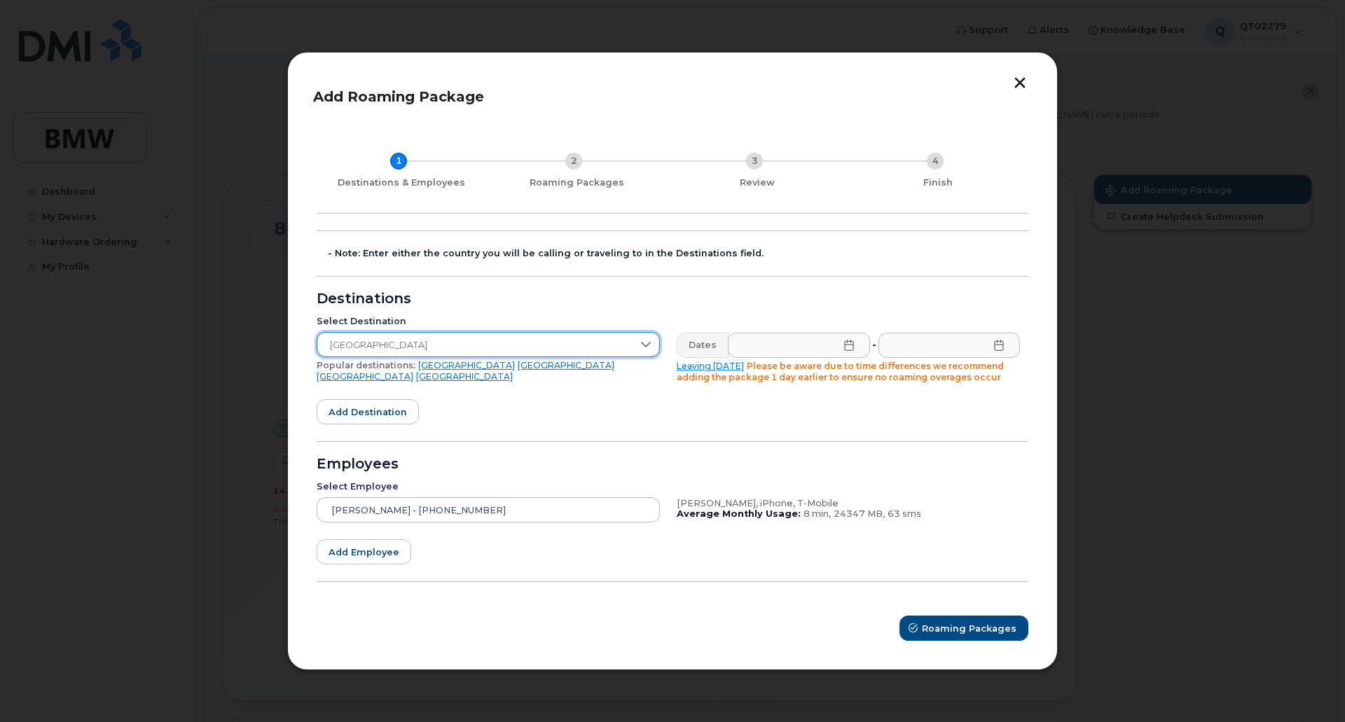
click at [845, 346] on icon at bounding box center [848, 345] width 11 height 11
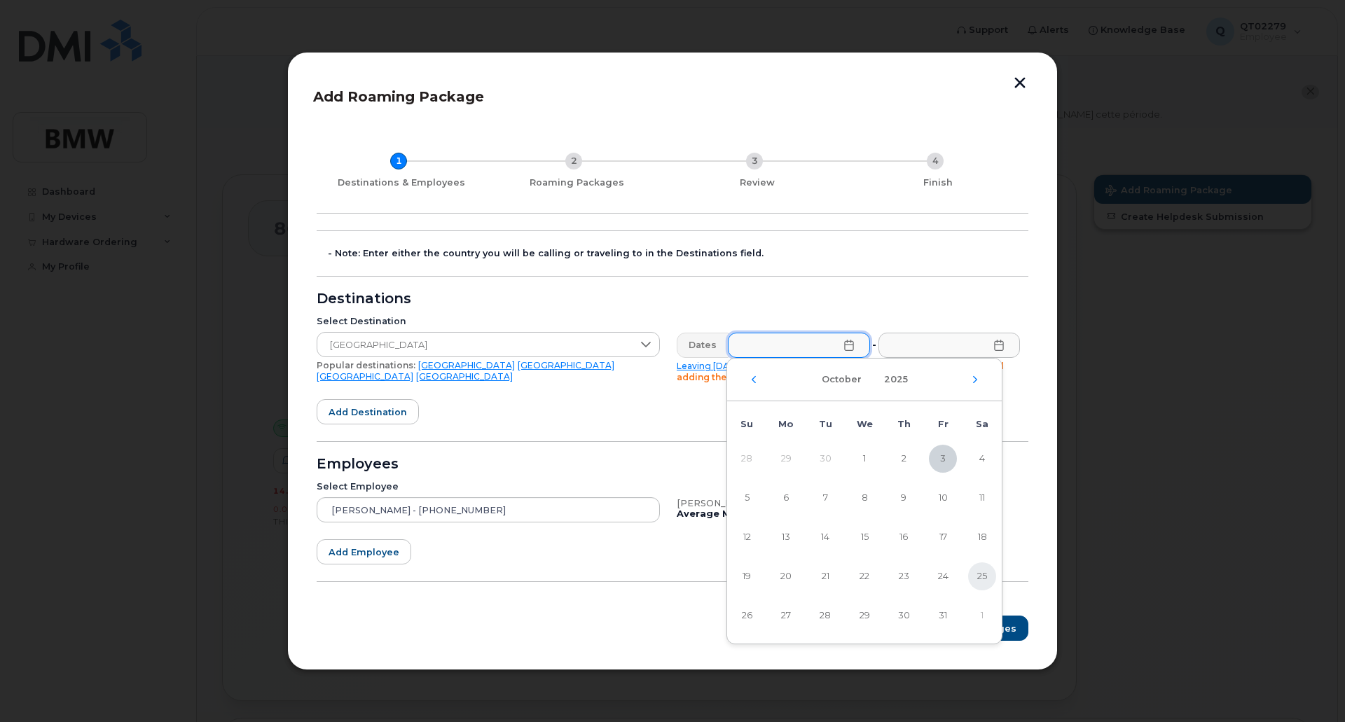
click at [980, 578] on span "25" at bounding box center [982, 576] width 28 height 28
type input "10/25/2025"
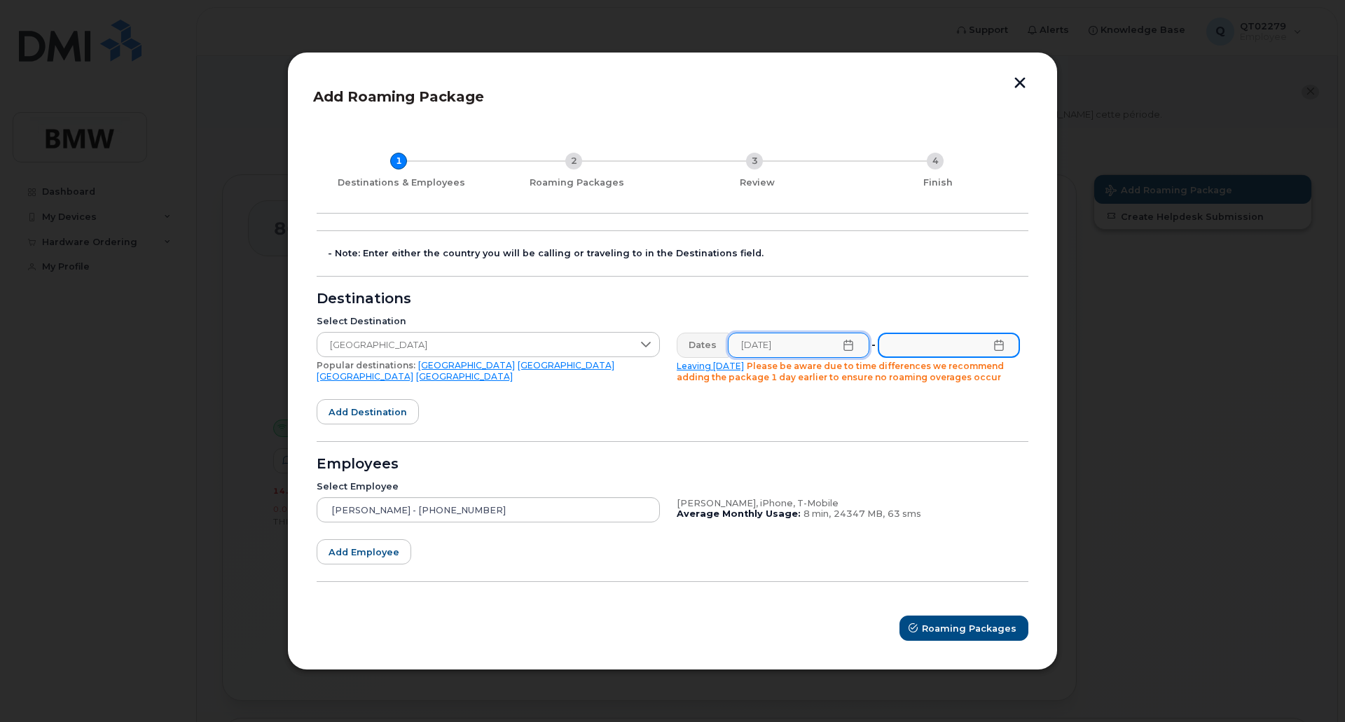
click at [1002, 355] on input "text" at bounding box center [949, 345] width 142 height 25
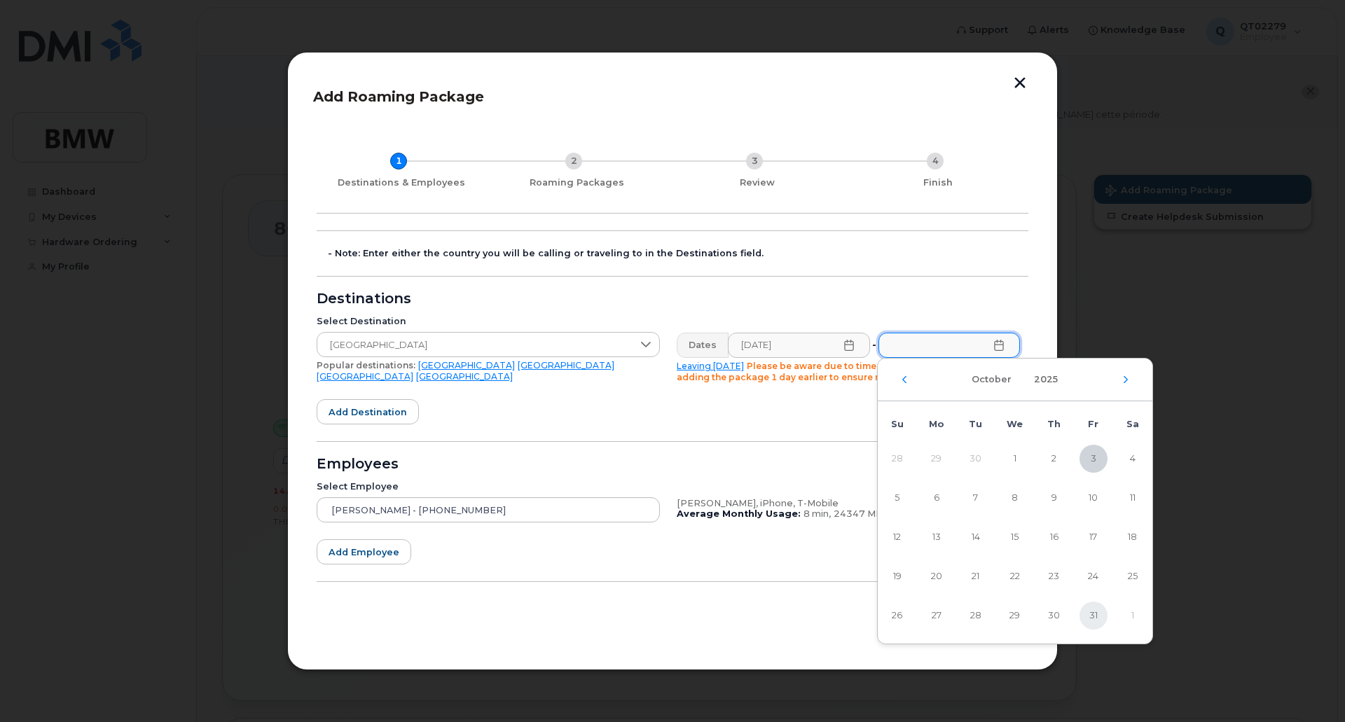
click at [1095, 619] on span "31" at bounding box center [1093, 616] width 28 height 28
type input "10/31/2025"
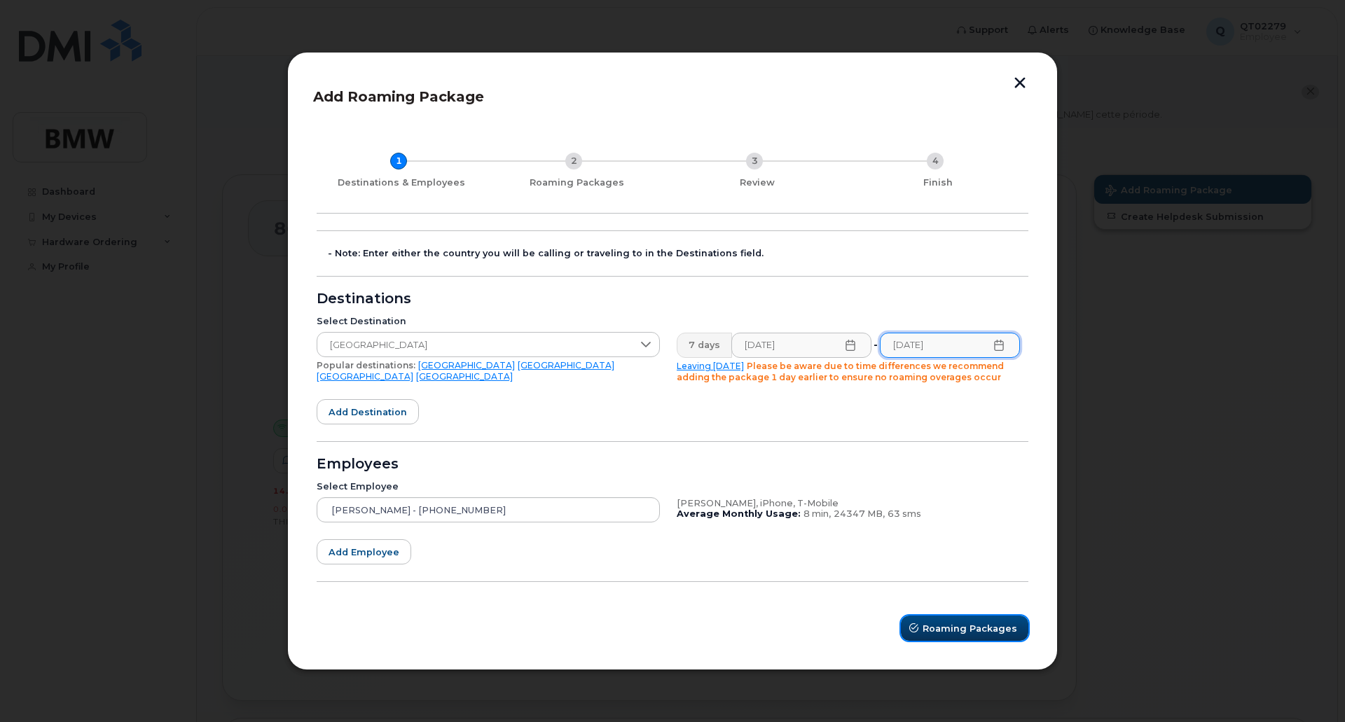
click at [959, 630] on span "Roaming Packages" at bounding box center [969, 628] width 95 height 13
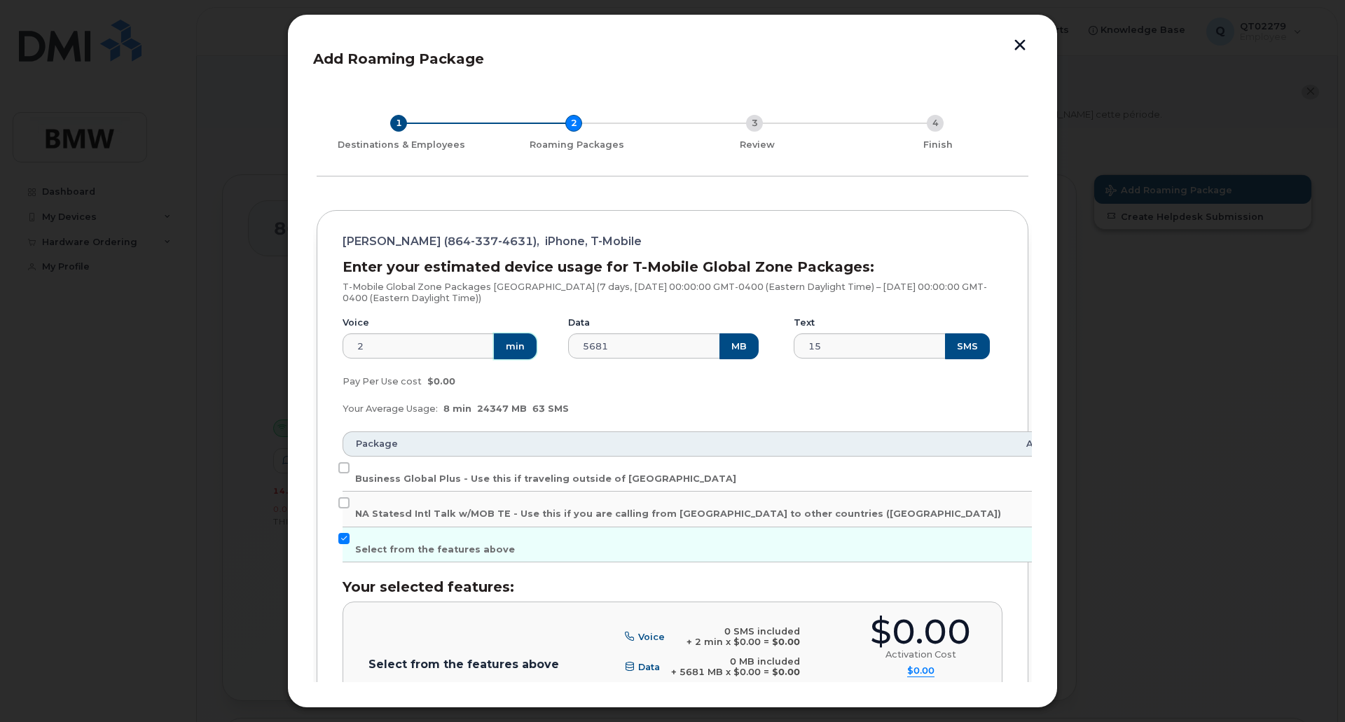
click at [509, 345] on button "min" at bounding box center [515, 345] width 43 height 25
click at [400, 348] on input "2" at bounding box center [418, 345] width 153 height 25
drag, startPoint x: 400, startPoint y: 348, endPoint x: 253, endPoint y: 348, distance: 147.1
click at [253, 348] on div "Add Roaming Package 1 Destinations & Employees 2 Roaming Packages 3 Review 4 Fi…" at bounding box center [672, 361] width 1345 height 722
click at [660, 351] on input "5681" at bounding box center [644, 345] width 153 height 25
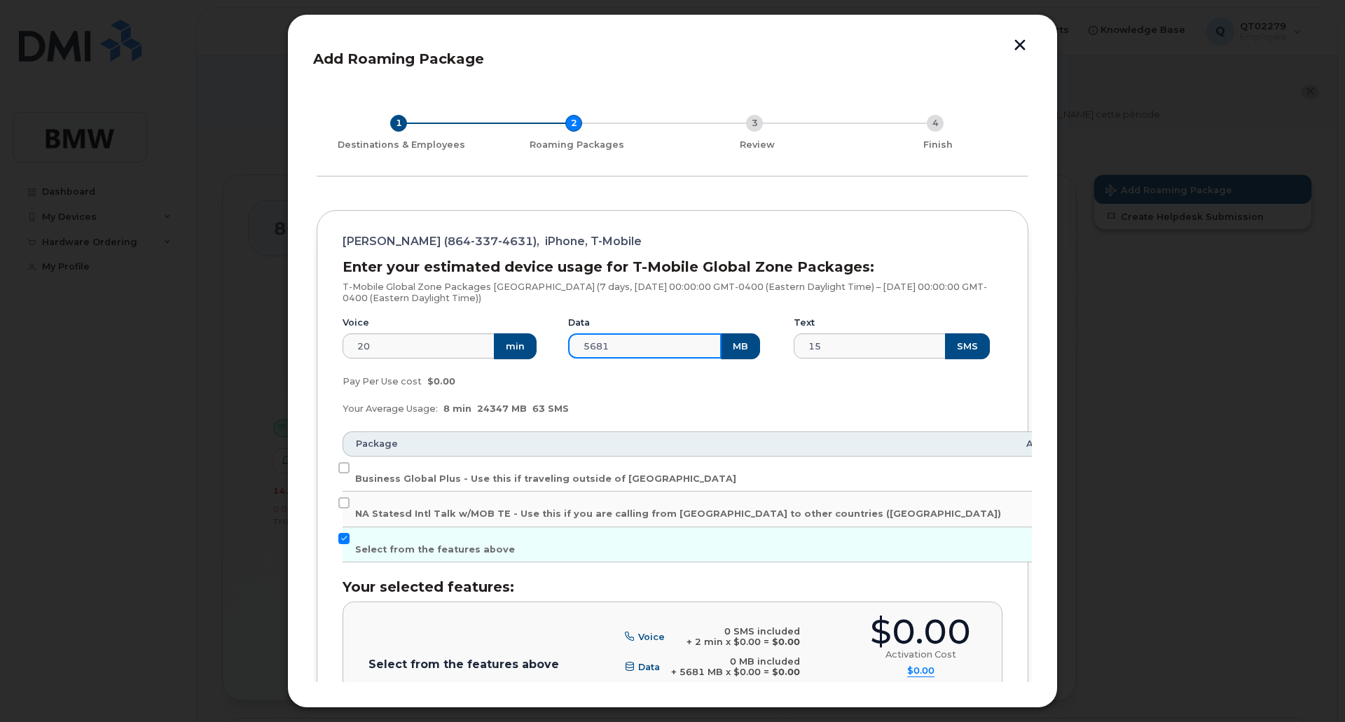
click at [667, 344] on input "5681" at bounding box center [644, 345] width 153 height 25
drag, startPoint x: 398, startPoint y: 349, endPoint x: 275, endPoint y: 349, distance: 123.3
click at [275, 349] on div "Add Roaming Package 1 Destinations & Employees 2 Roaming Packages 3 Review 4 Fi…" at bounding box center [672, 361] width 1345 height 722
type input "30"
drag, startPoint x: 615, startPoint y: 342, endPoint x: 548, endPoint y: 342, distance: 66.5
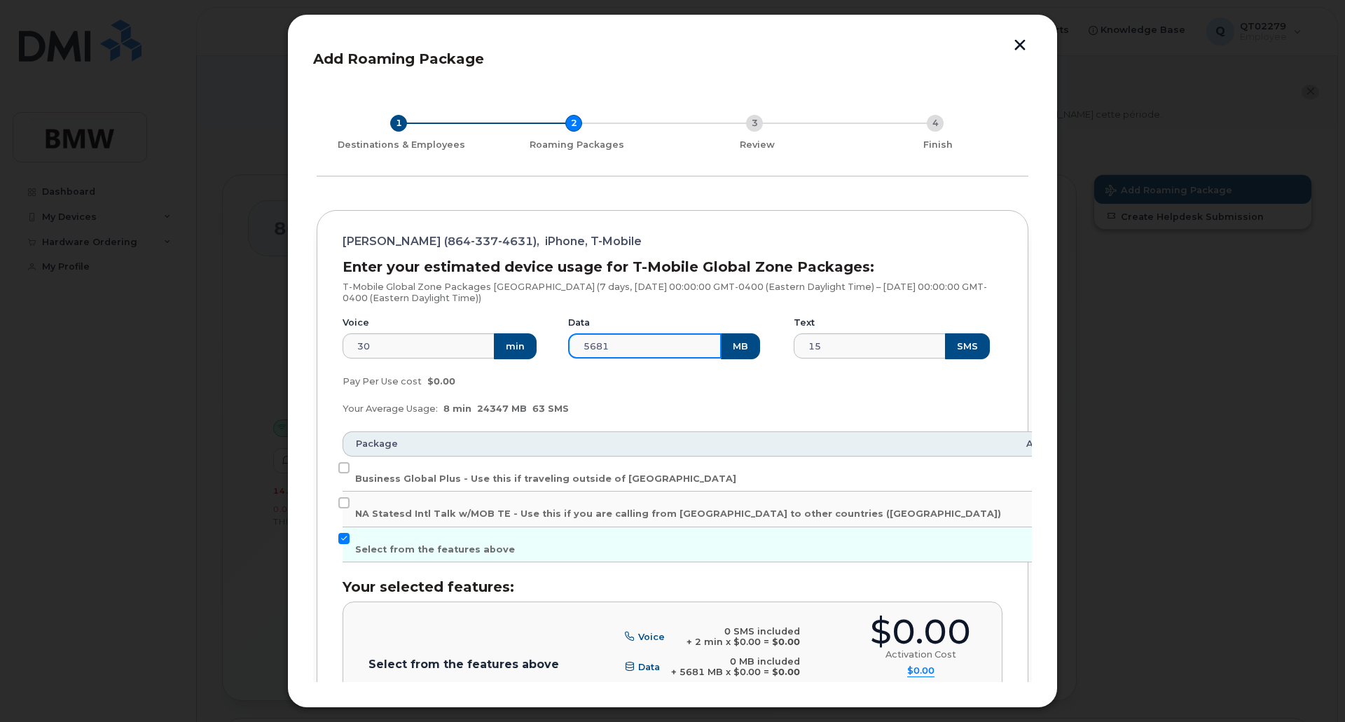
click at [548, 342] on div "Voice 30 min Data 5681 MB Text 15 SMS" at bounding box center [672, 338] width 677 height 60
type input "10000"
click at [831, 343] on input "15" at bounding box center [869, 345] width 153 height 25
drag, startPoint x: 832, startPoint y: 344, endPoint x: 791, endPoint y: 352, distance: 42.2
click at [793, 352] on input "15" at bounding box center [869, 345] width 153 height 25
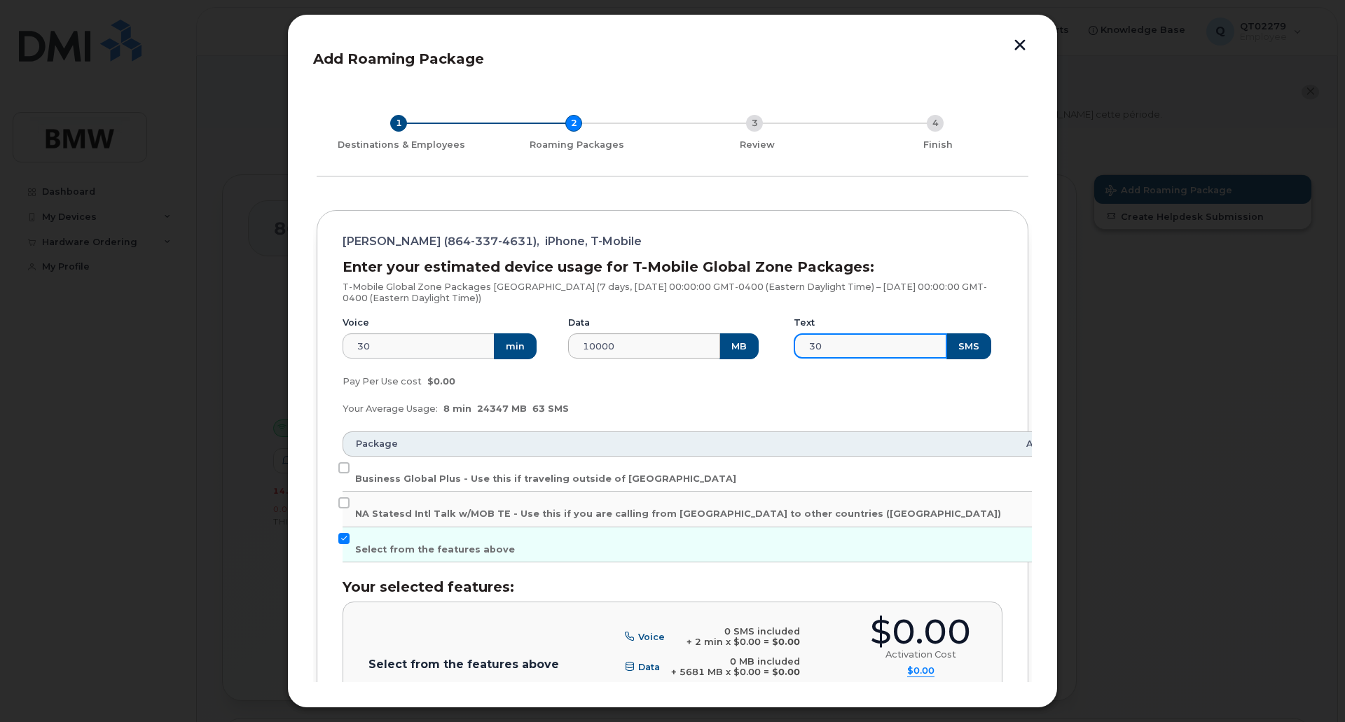
type input "30"
click at [676, 345] on input "10000" at bounding box center [644, 345] width 153 height 25
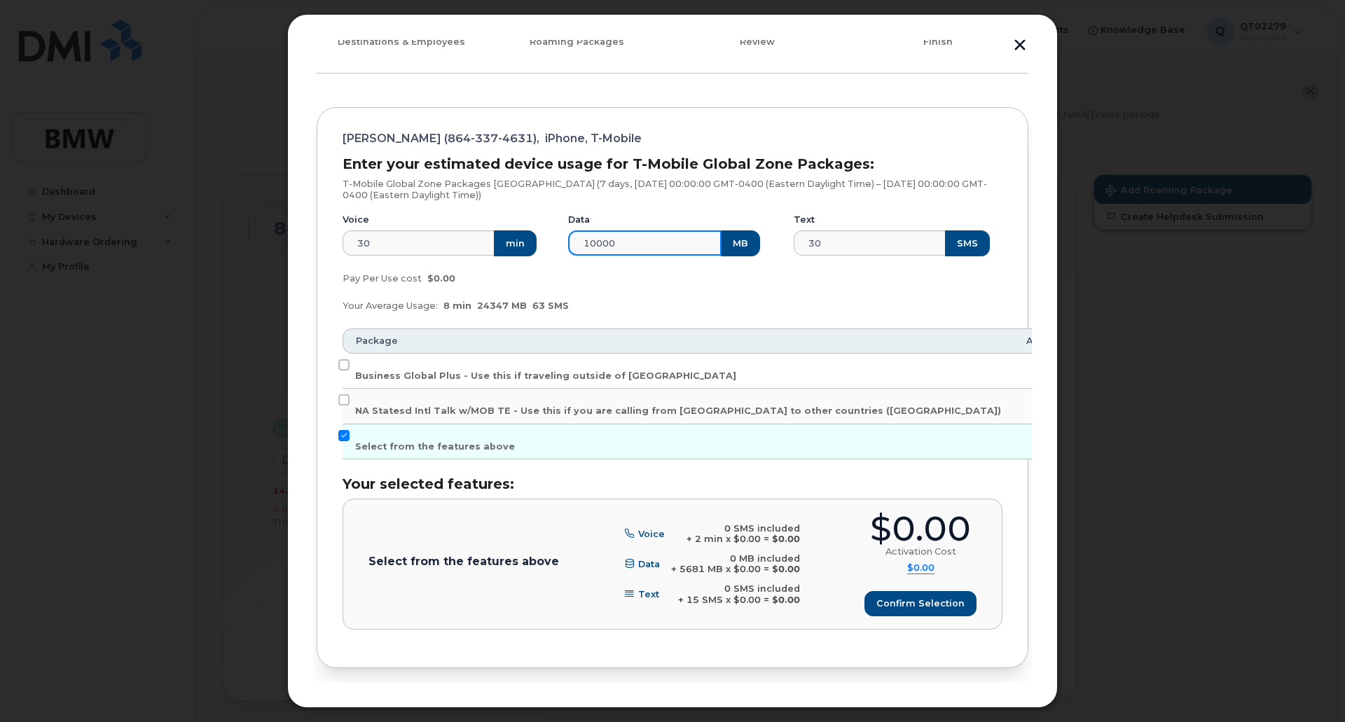
scroll to position [140, 0]
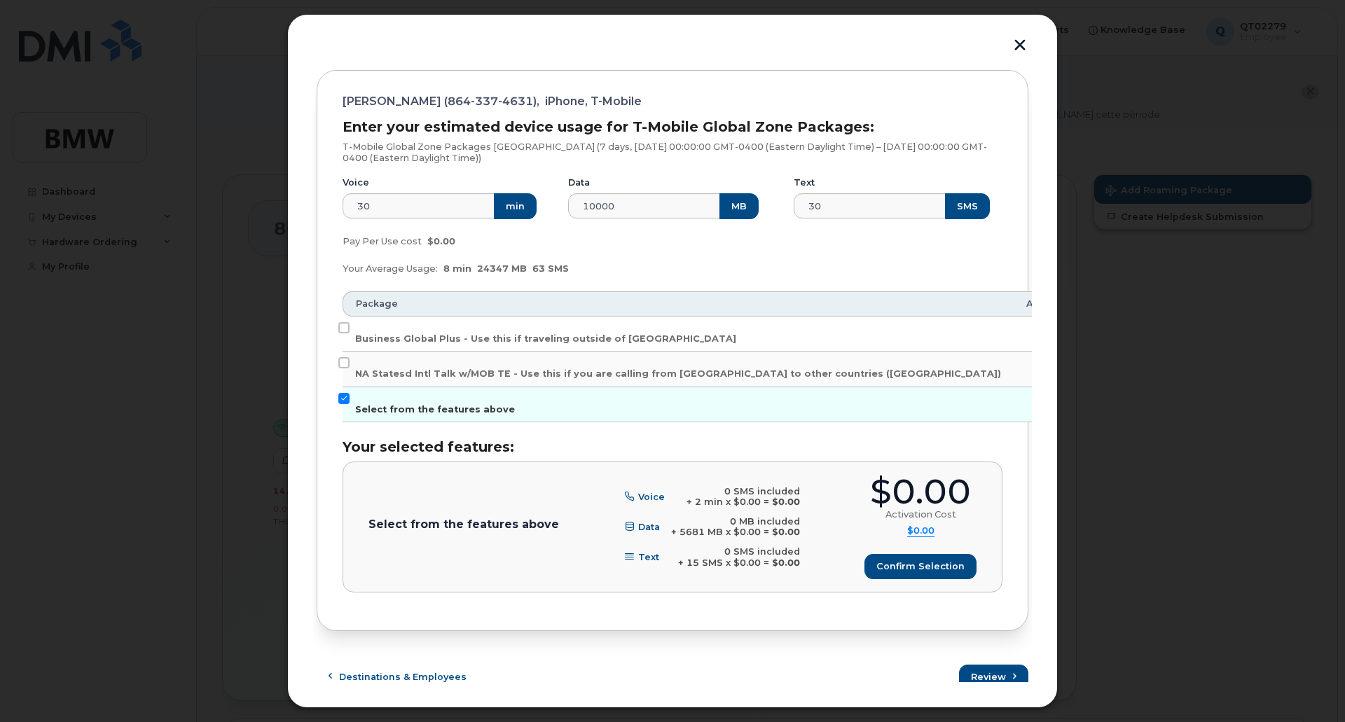
click at [345, 398] on input "Select from the features above" at bounding box center [343, 398] width 11 height 11
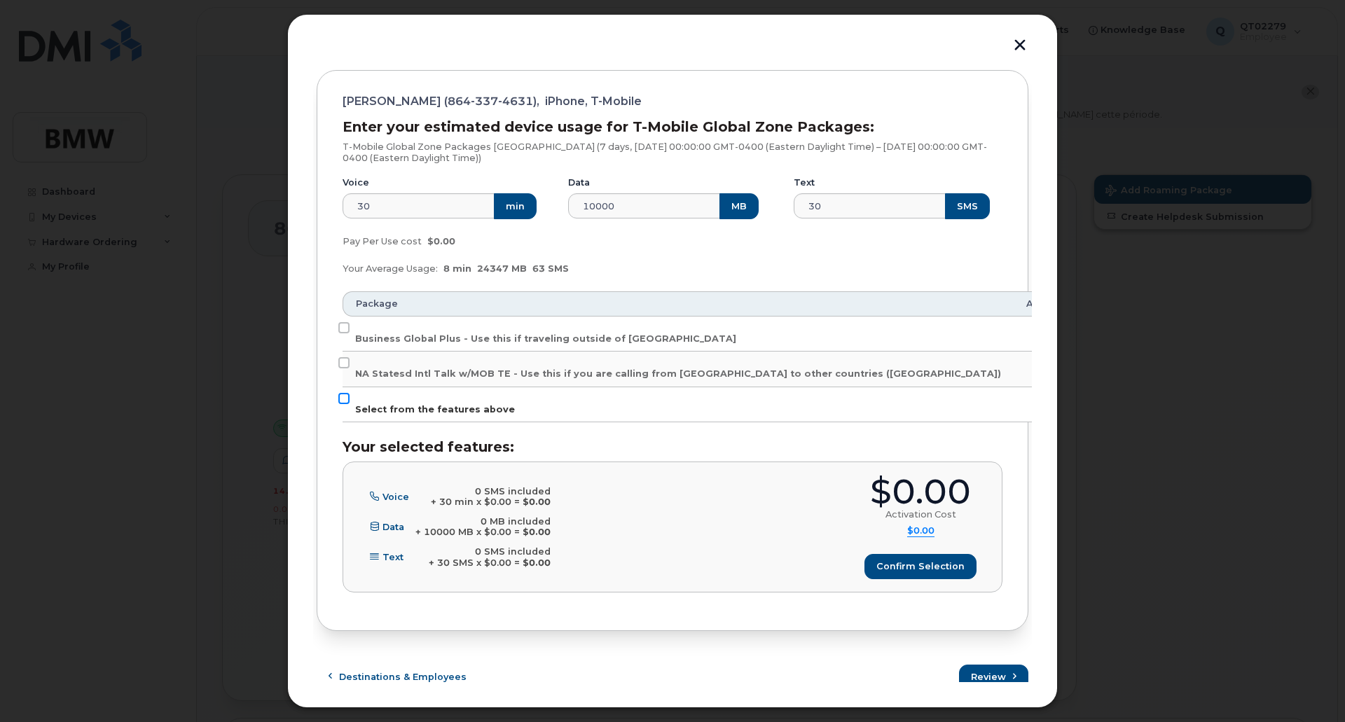
click at [345, 398] on input "Select from the features above" at bounding box center [343, 398] width 11 height 11
checkbox input "true"
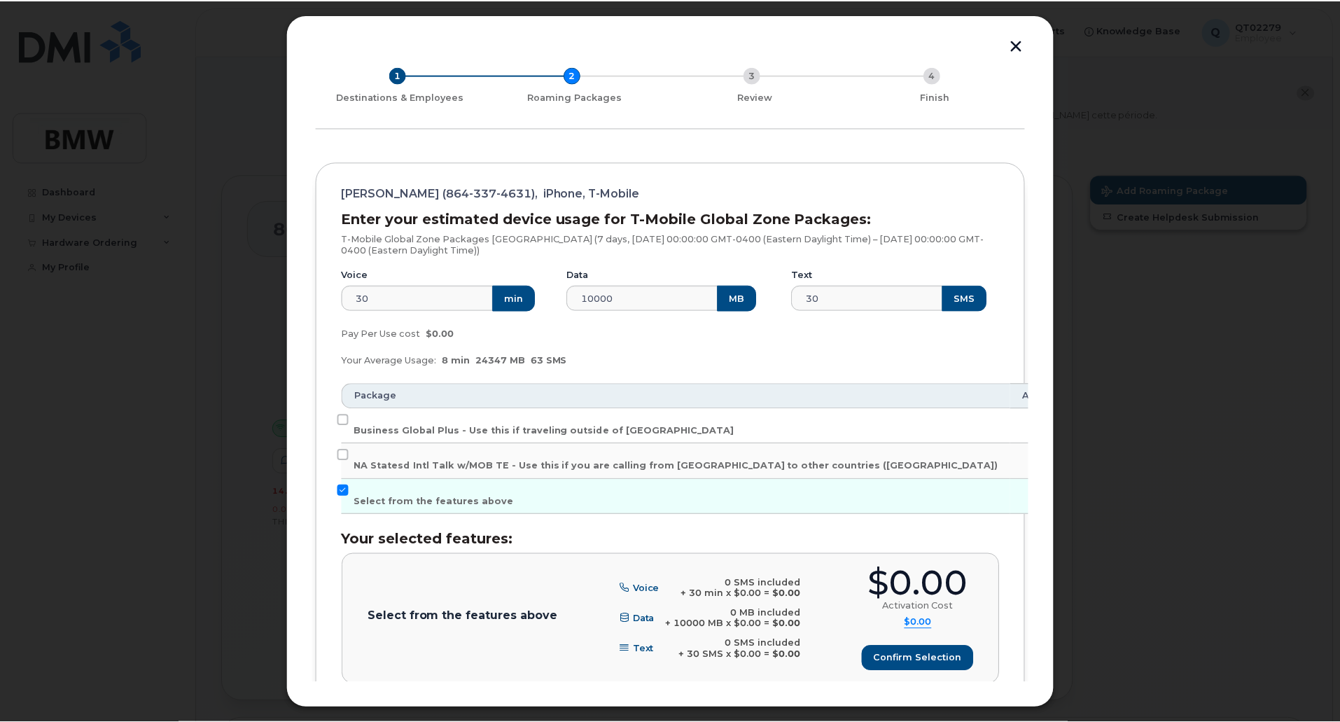
scroll to position [0, 0]
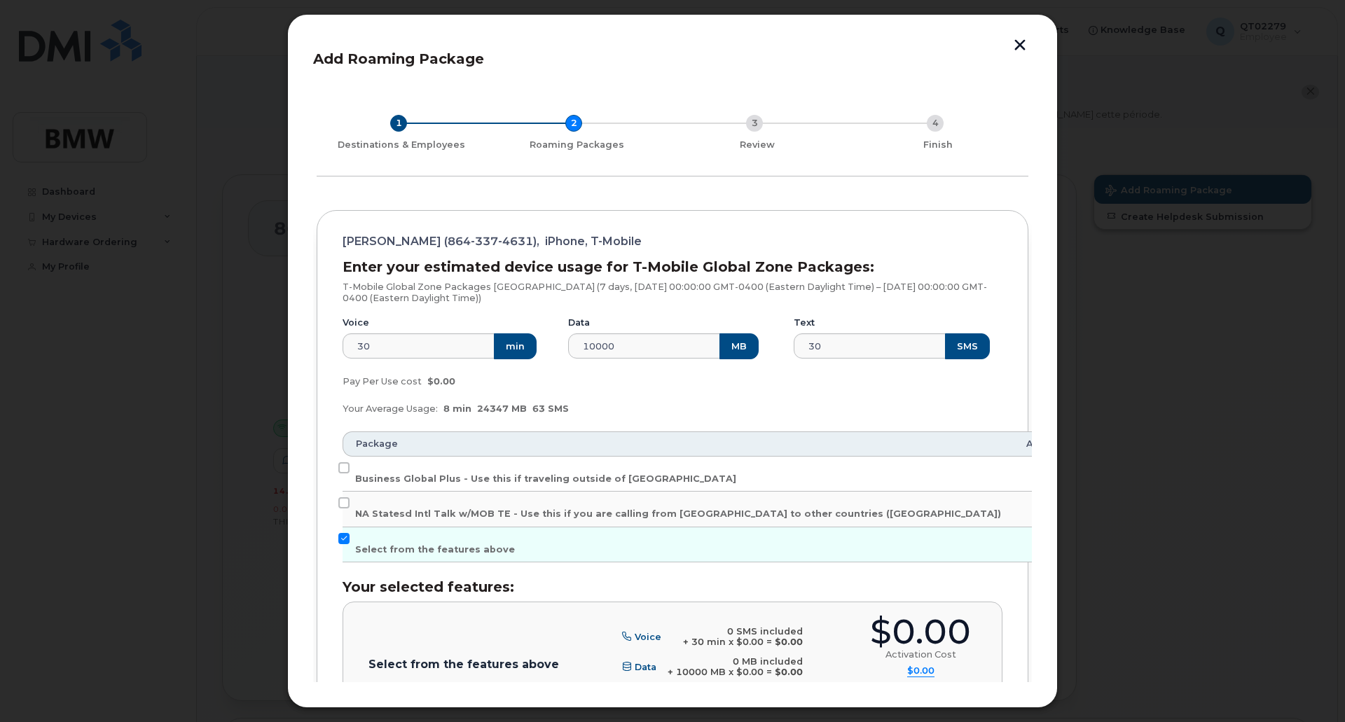
click at [1018, 46] on button "button" at bounding box center [1019, 46] width 21 height 15
